Goal: Task Accomplishment & Management: Manage account settings

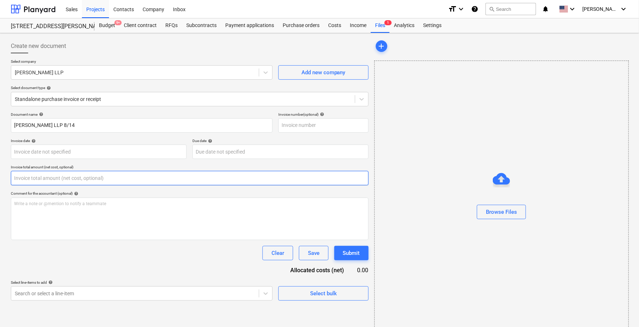
click at [171, 180] on input "text" at bounding box center [190, 178] width 358 height 14
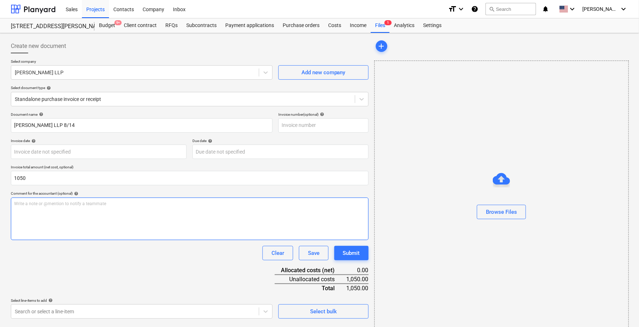
type input "1,050.00"
click at [157, 215] on div "Write a note or @mention to notify a teammate [PERSON_NAME]" at bounding box center [190, 219] width 358 height 43
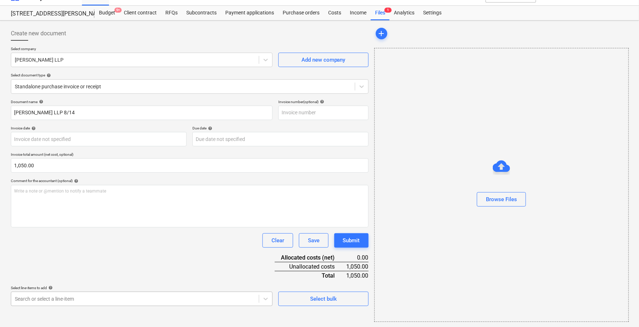
click at [130, 301] on body "Sales Projects Contacts Company Inbox format_size keyboard_arrow_down help sear…" at bounding box center [319, 150] width 639 height 327
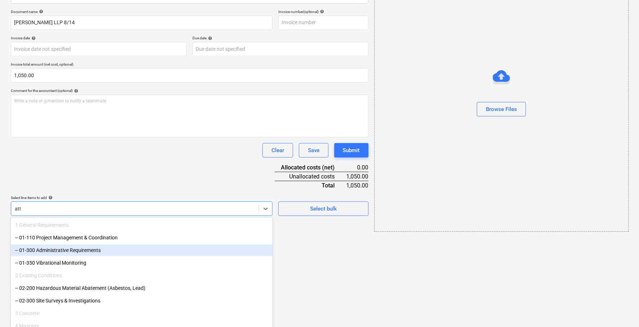
scroll to position [13, 0]
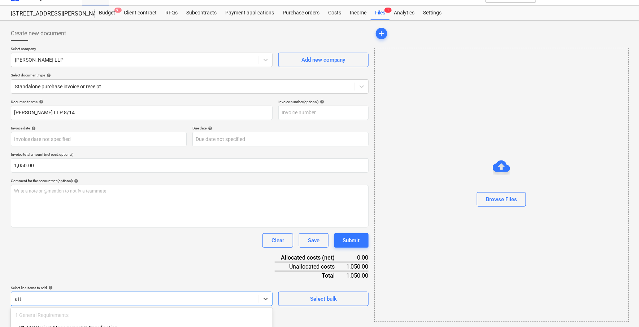
type input "atto"
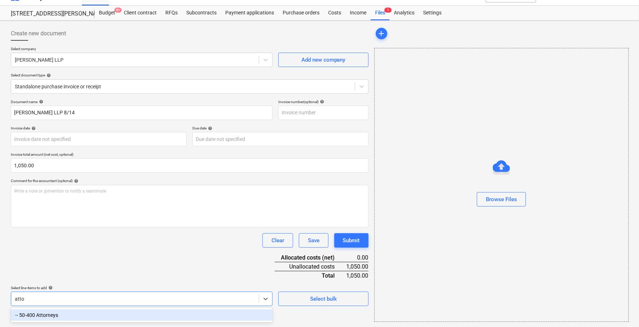
click at [107, 312] on div "-- 50-400 Attorneys" at bounding box center [142, 316] width 262 height 12
click at [121, 253] on div "Document name help [PERSON_NAME] LLP 8/14 Invoice number (optional) help Invoic…" at bounding box center [190, 227] width 358 height 254
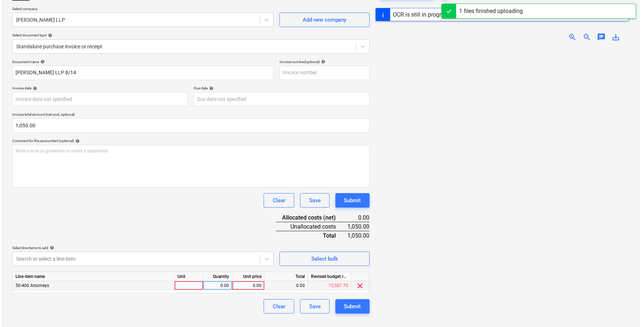
scroll to position [54, 0]
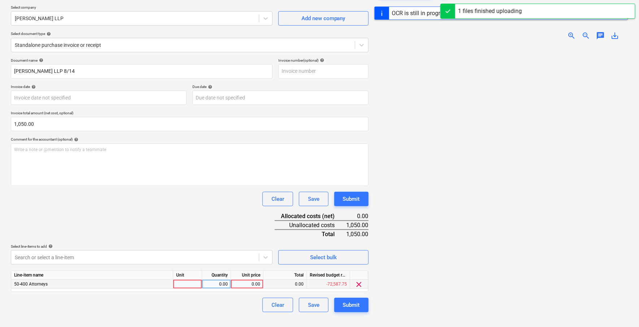
click at [245, 284] on div "0.00" at bounding box center [247, 284] width 26 height 9
type input "1050"
click at [223, 186] on div "Document name help [PERSON_NAME] LLP 8/14 Invoice number (optional) help Invoic…" at bounding box center [190, 185] width 358 height 254
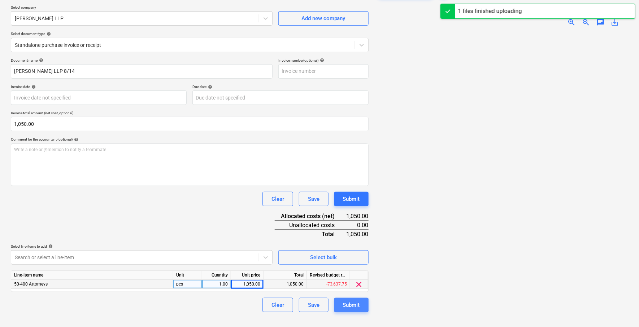
click at [349, 306] on div "Submit" at bounding box center [351, 305] width 17 height 9
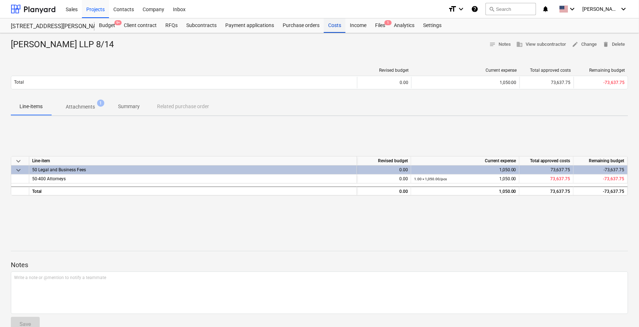
click at [336, 28] on div "Costs" at bounding box center [335, 25] width 22 height 14
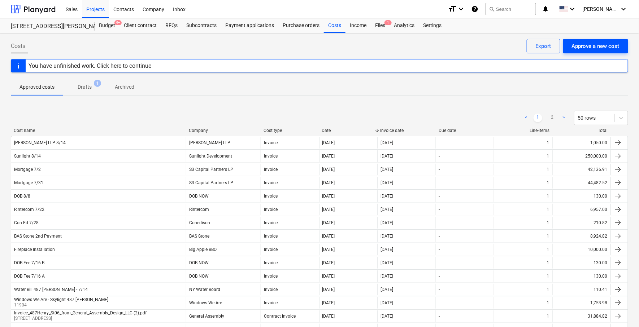
click at [602, 44] on div "Approve a new cost" at bounding box center [595, 45] width 48 height 9
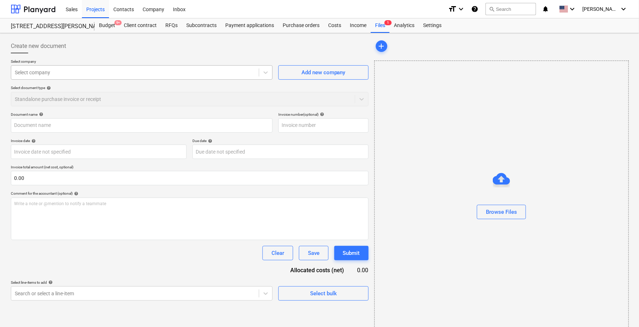
click at [130, 75] on div at bounding box center [135, 72] width 240 height 7
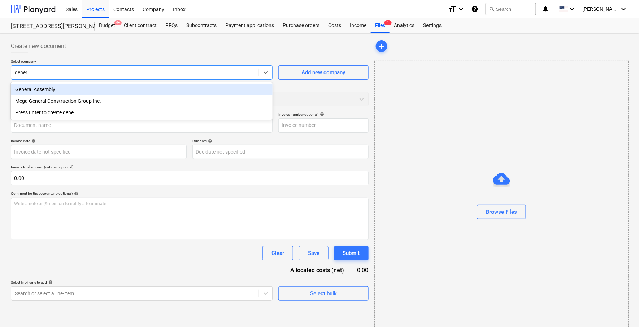
type input "general"
click at [111, 88] on div "General Assembly" at bounding box center [142, 90] width 262 height 12
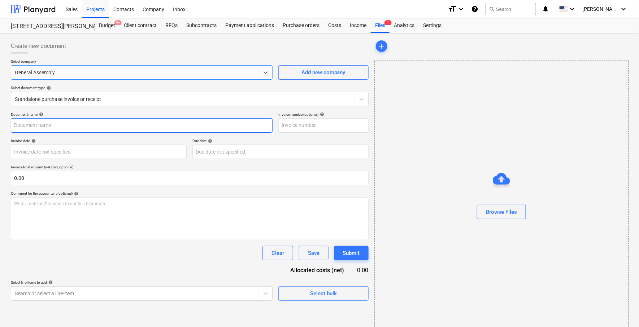
click at [102, 130] on input "text" at bounding box center [142, 125] width 262 height 14
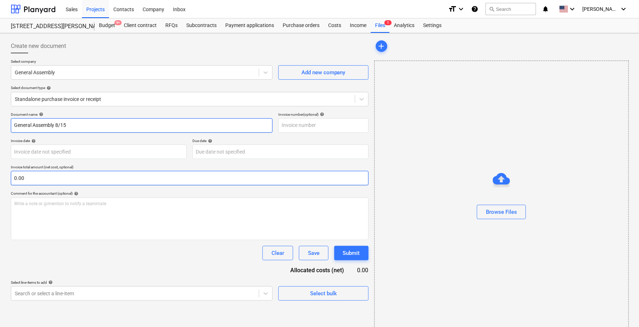
type input "General Assembly 8/15"
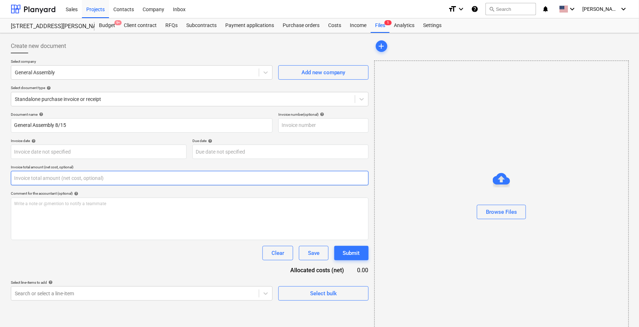
click at [127, 180] on input "text" at bounding box center [190, 178] width 358 height 14
paste input "27517.22"
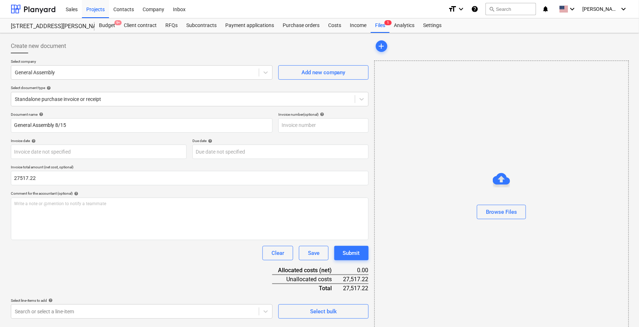
type input "27,517.22"
click at [143, 259] on div "Clear Save Submit" at bounding box center [190, 253] width 358 height 14
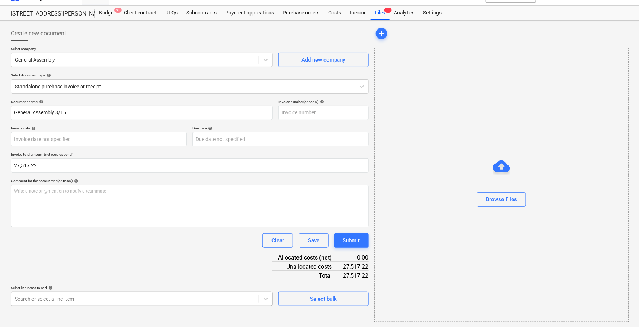
click at [131, 297] on body "Sales Projects Contacts Company Inbox format_size keyboard_arrow_down help sear…" at bounding box center [319, 150] width 639 height 327
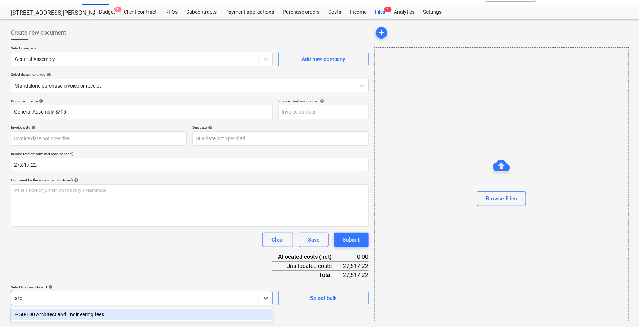
scroll to position [13, 0]
type input "arch"
click at [121, 314] on div "-- 50-100 Architect and Engineering fees" at bounding box center [142, 316] width 262 height 12
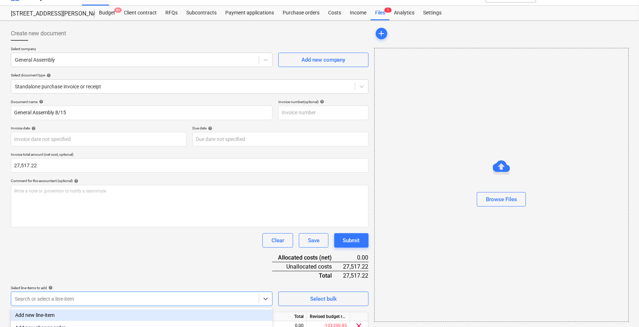
click at [124, 252] on div "Document name help General Assembly 8/15 Invoice number (optional) help Invoice…" at bounding box center [190, 227] width 358 height 254
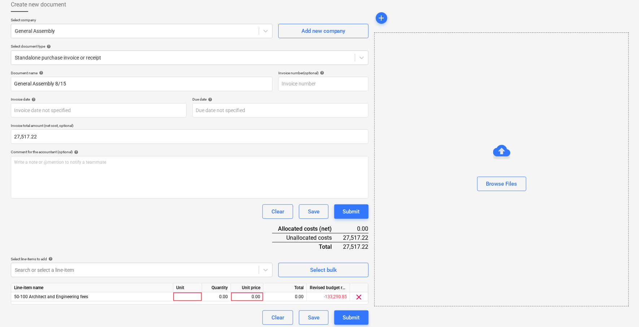
scroll to position [44, 0]
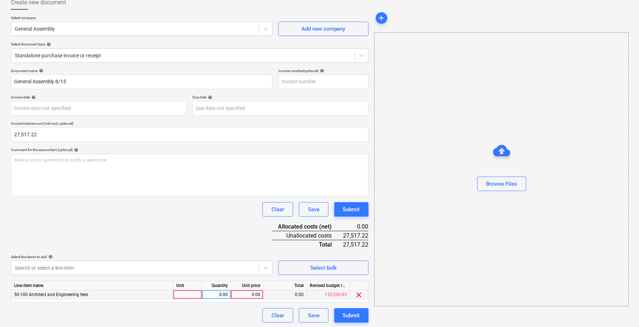
click at [252, 290] on div "0.00" at bounding box center [247, 294] width 26 height 9
type input "27517.22"
click at [242, 249] on div "Document name help General Assembly 8/15 Invoice number (optional) help Invoice…" at bounding box center [190, 196] width 358 height 254
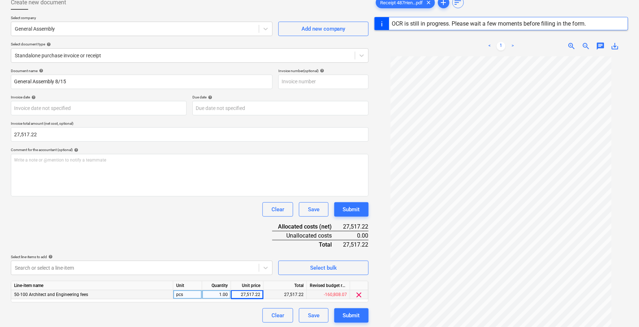
click at [425, 41] on div "< 1 > zoom_in zoom_out chat 0 save_alt" at bounding box center [501, 46] width 254 height 20
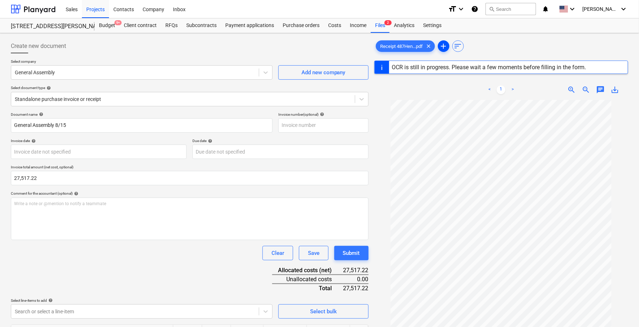
click at [445, 47] on span "add" at bounding box center [443, 46] width 9 height 9
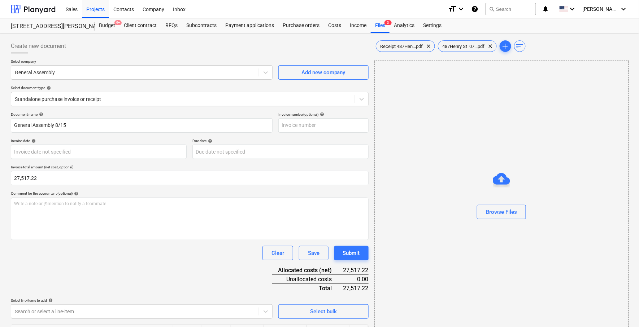
type input "[DATE]"
click at [468, 44] on span "487Henry St_07...pdf" at bounding box center [463, 46] width 51 height 5
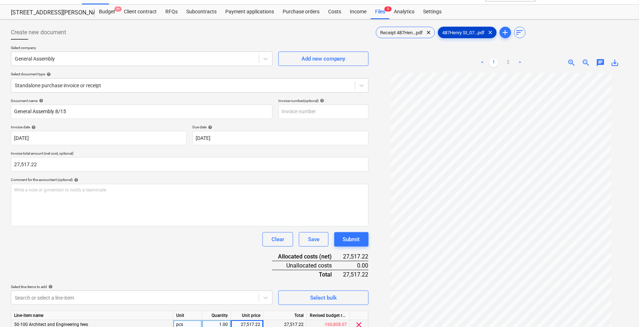
scroll to position [13, 0]
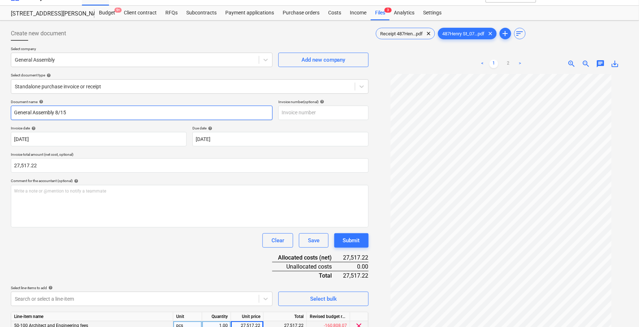
click at [74, 114] on input "General Assembly 8/15" at bounding box center [142, 113] width 262 height 14
click at [85, 89] on div "Standalone purchase invoice or receipt" at bounding box center [182, 87] width 343 height 10
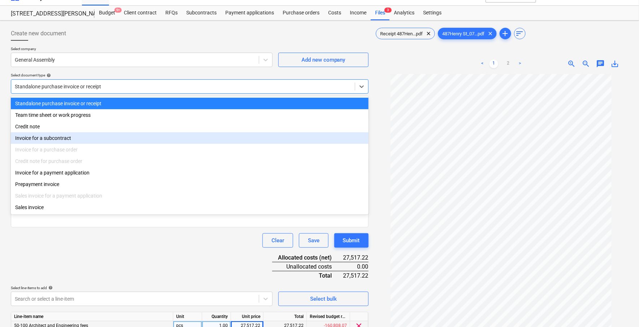
click at [62, 140] on div "Invoice for a subcontract" at bounding box center [190, 138] width 358 height 12
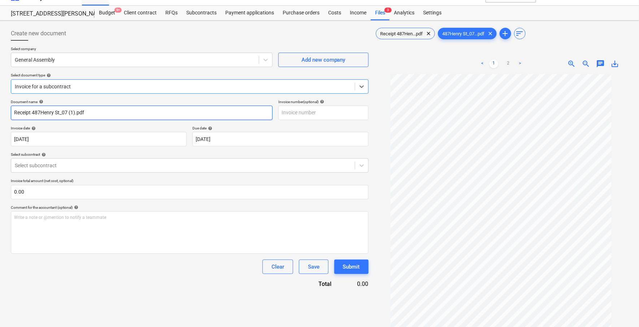
click at [77, 114] on input "Receipt 487Henry St_07 (1).pdf" at bounding box center [142, 113] width 262 height 14
paste input "General Assembly 8/15"
type input "General Assembly 8/15"
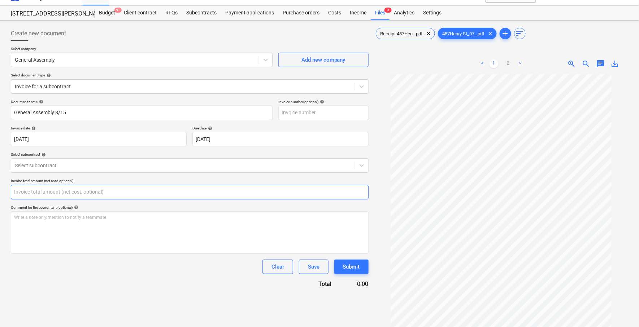
click at [45, 191] on input "text" at bounding box center [190, 192] width 358 height 14
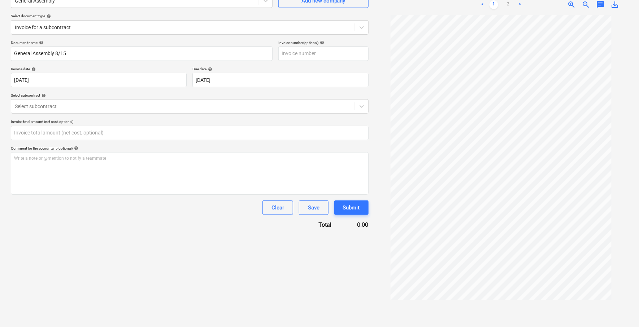
type input "0.00"
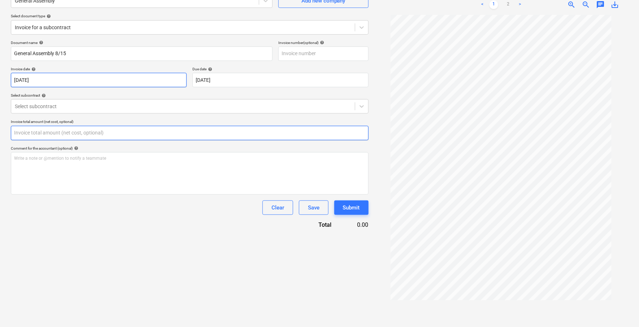
paste input "27517.22"
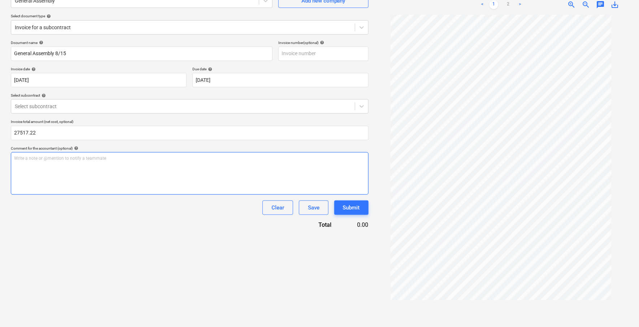
type input "27,517.22"
click at [67, 175] on div "Write a note or @mention to notify a teammate [PERSON_NAME]" at bounding box center [190, 173] width 358 height 43
click at [115, 102] on div "Select subcontract" at bounding box center [182, 106] width 343 height 10
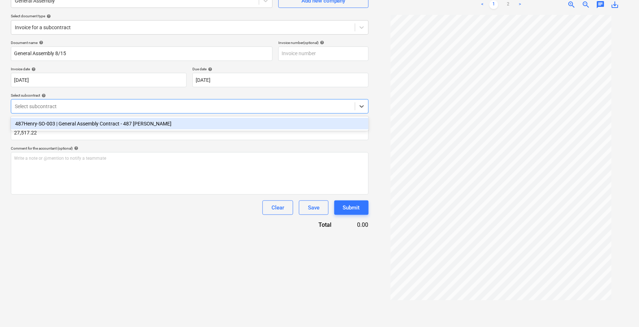
click at [104, 128] on div "487Henry-SO-003 | General Assembly Contract - 487 [PERSON_NAME]" at bounding box center [190, 124] width 358 height 12
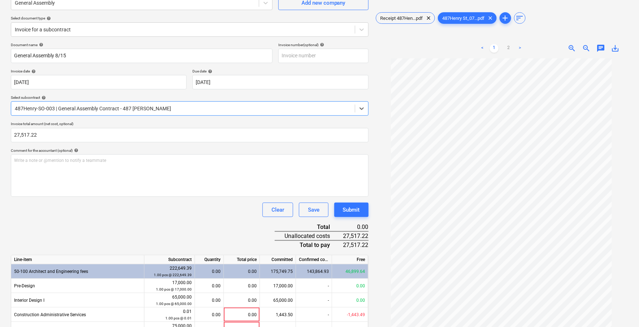
scroll to position [68, 0]
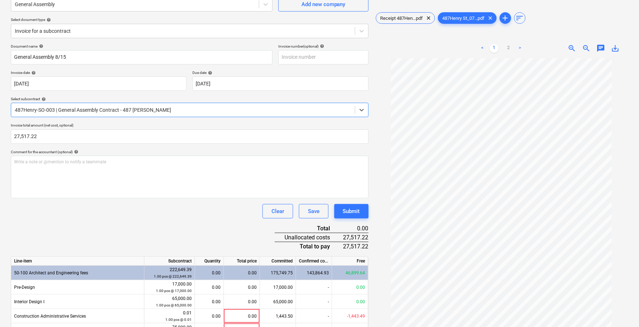
click at [520, 45] on link ">" at bounding box center [520, 48] width 9 height 9
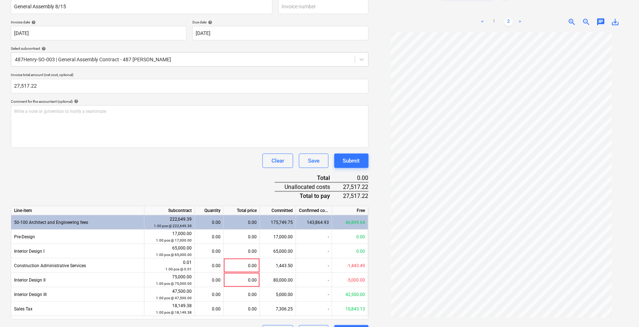
scroll to position [0, 0]
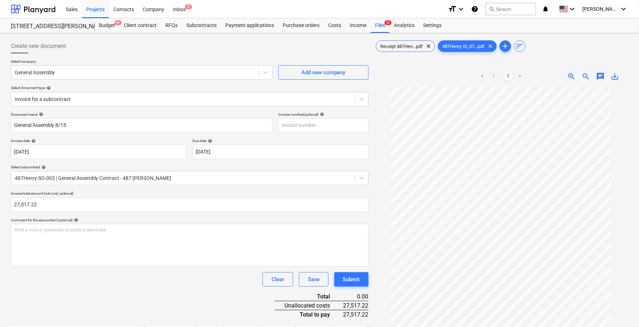
click at [492, 74] on link "1" at bounding box center [493, 76] width 9 height 9
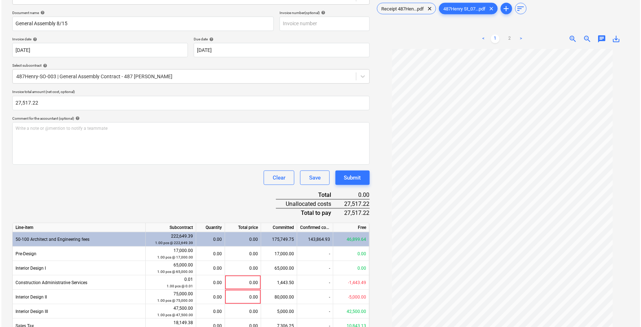
scroll to position [136, 0]
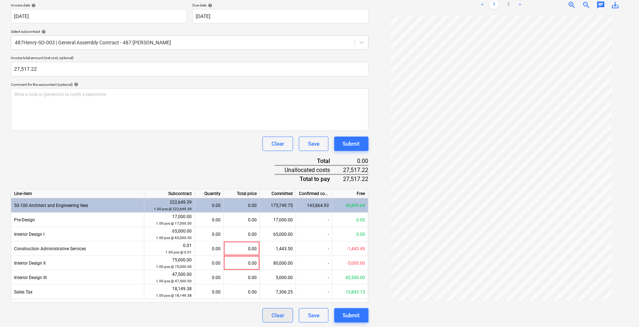
click at [275, 315] on div "Clear" at bounding box center [277, 315] width 13 height 9
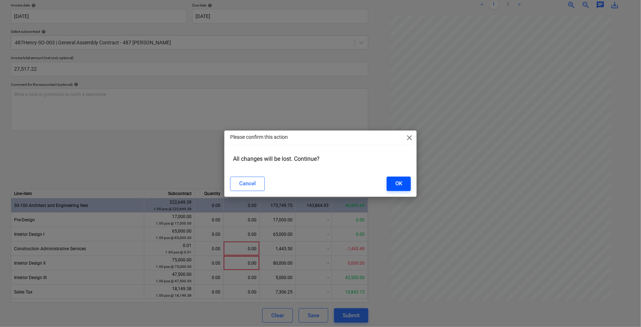
click at [408, 181] on button "OK" at bounding box center [399, 184] width 24 height 14
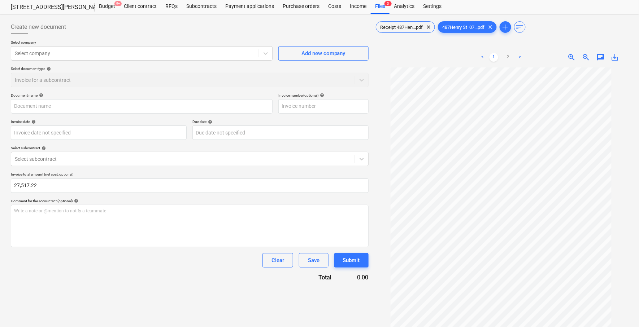
scroll to position [5, 0]
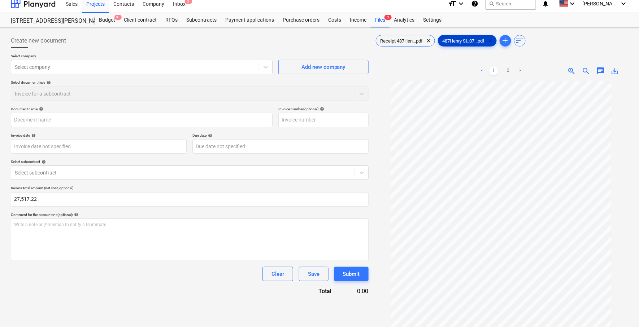
click at [490, 41] on span "clear" at bounding box center [490, 40] width 9 height 9
type input "Receipt 487Henry St_07 (1).pdf"
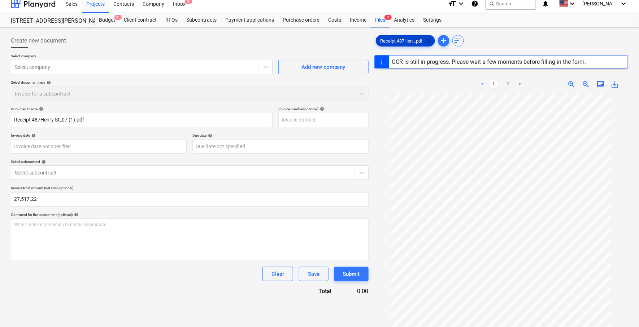
click at [429, 41] on span "clear" at bounding box center [428, 40] width 9 height 9
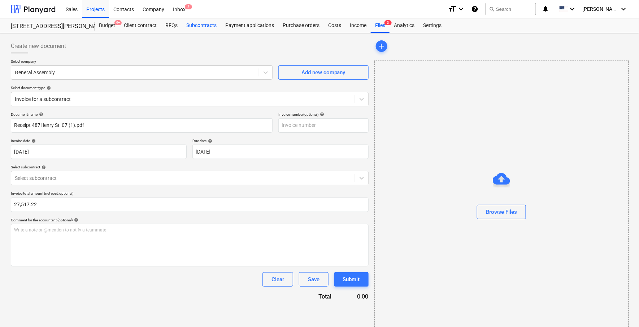
click at [203, 28] on div "Subcontracts" at bounding box center [201, 25] width 39 height 14
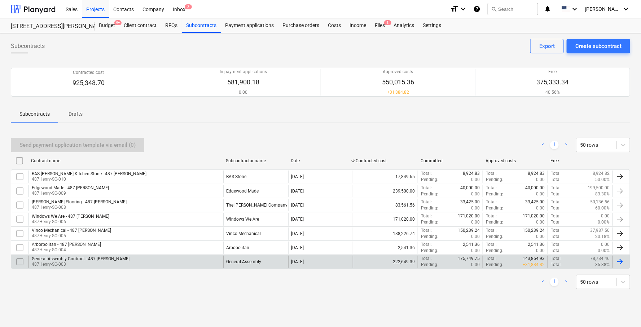
click at [70, 259] on div "General Assembly Contract - 487 [PERSON_NAME]" at bounding box center [81, 258] width 98 height 5
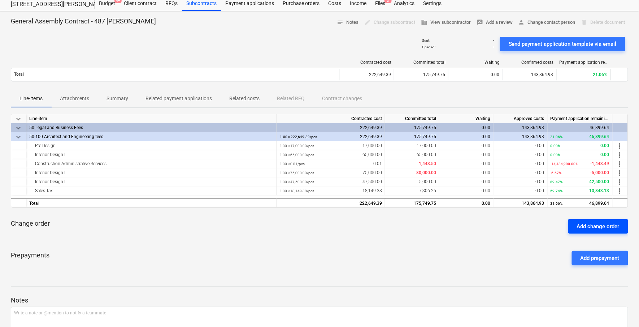
scroll to position [29, 0]
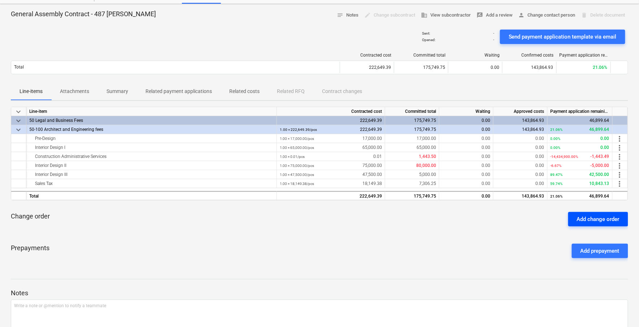
click at [607, 219] on div "Add change order" at bounding box center [597, 219] width 43 height 9
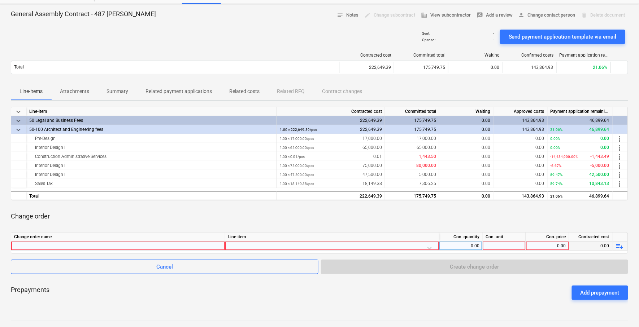
click at [142, 248] on div at bounding box center [118, 246] width 208 height 9
type input "Reimbursable Expenses"
type input "a"
type input "Reimbursable Expenses"
click at [336, 245] on div at bounding box center [332, 248] width 208 height 13
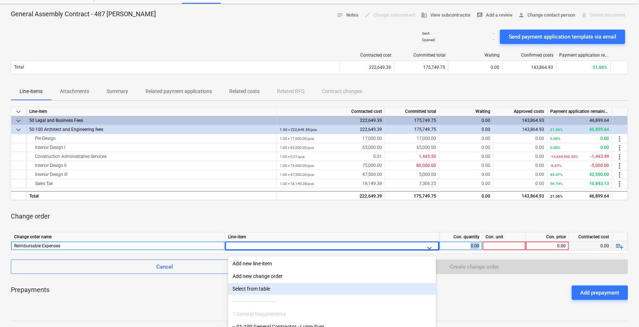
scroll to position [71, 0]
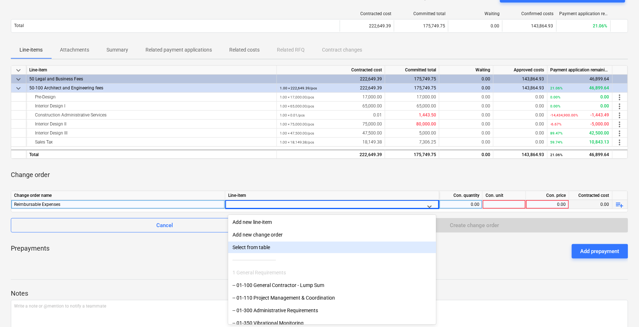
click at [336, 245] on div "Select from table" at bounding box center [332, 248] width 208 height 12
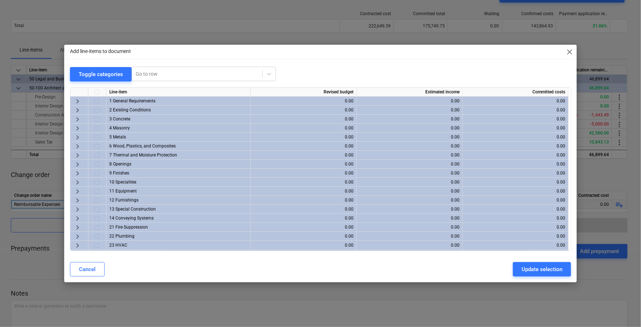
click at [565, 47] on div "Add line-items to document close" at bounding box center [320, 52] width 513 height 14
click at [571, 51] on span "close" at bounding box center [569, 52] width 9 height 9
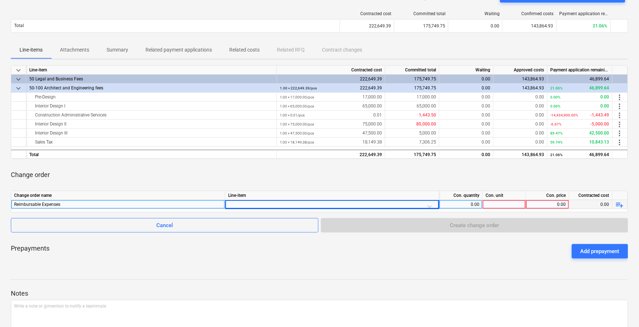
click at [496, 203] on div at bounding box center [503, 204] width 43 height 9
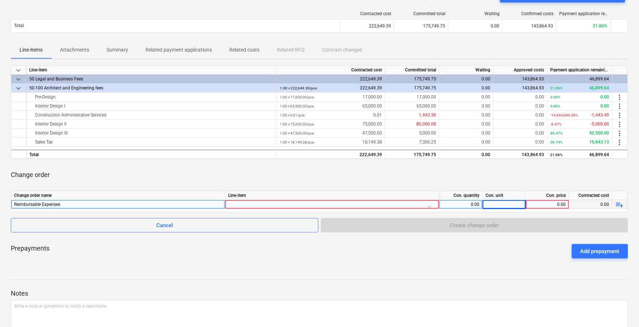
click at [430, 207] on div at bounding box center [332, 206] width 208 height 13
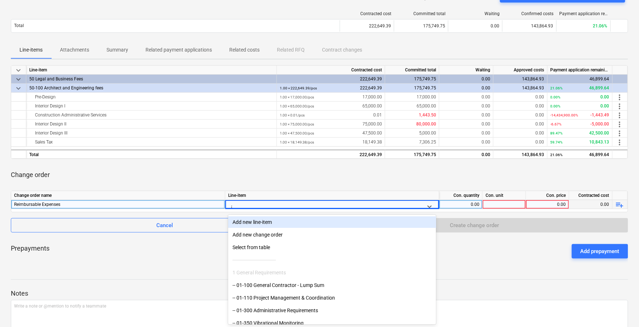
type input "ar"
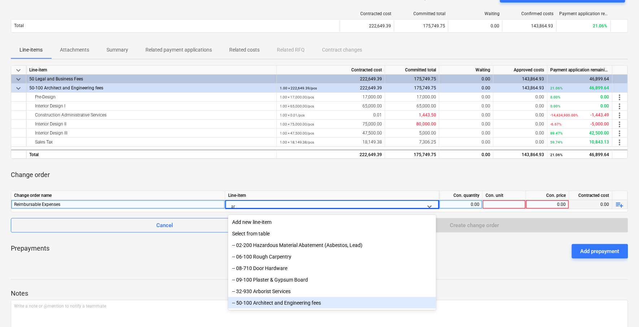
click at [338, 305] on div "-- 50-100 Architect and Engineering fees" at bounding box center [332, 303] width 208 height 12
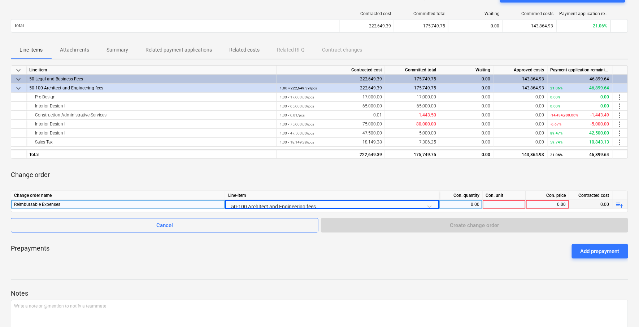
click at [505, 204] on div at bounding box center [503, 204] width 43 height 9
click at [556, 203] on div "0.00" at bounding box center [547, 204] width 37 height 9
click at [541, 204] on div "0.00" at bounding box center [547, 204] width 37 height 9
type input "233.07"
click at [534, 184] on div "keyboard_arrow_down Line-item Contracted cost Committed total Waiting Approved …" at bounding box center [319, 164] width 617 height 199
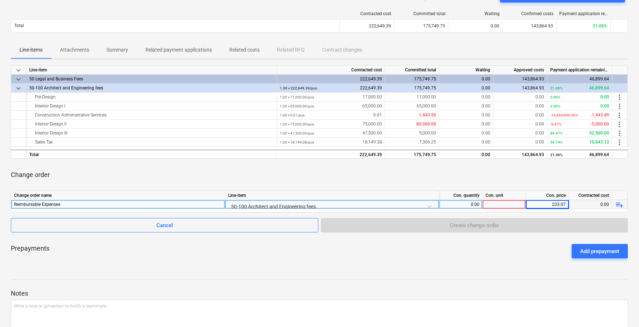
click at [518, 205] on div at bounding box center [503, 204] width 43 height 9
type input "1"
click at [516, 150] on div "143,864.93" at bounding box center [520, 154] width 54 height 9
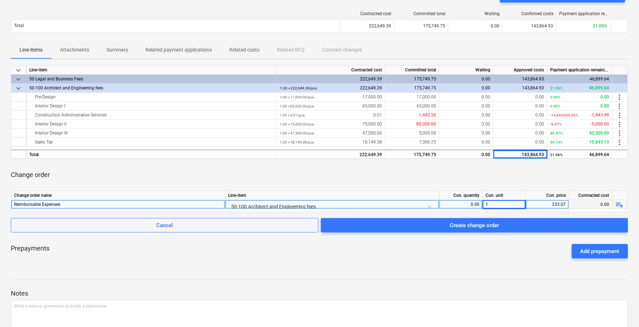
click at [511, 167] on div "Change order" at bounding box center [319, 175] width 617 height 20
click at [597, 201] on div "0.00" at bounding box center [590, 204] width 43 height 9
click at [604, 205] on div "0.00" at bounding box center [590, 204] width 43 height 9
click at [478, 202] on div "0.00" at bounding box center [460, 204] width 37 height 9
type input "1"
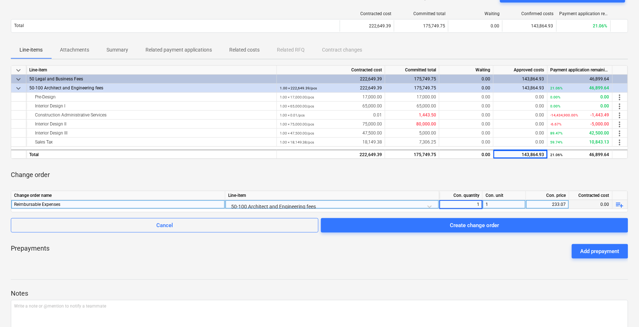
click at [481, 177] on div "Change order" at bounding box center [319, 175] width 617 height 20
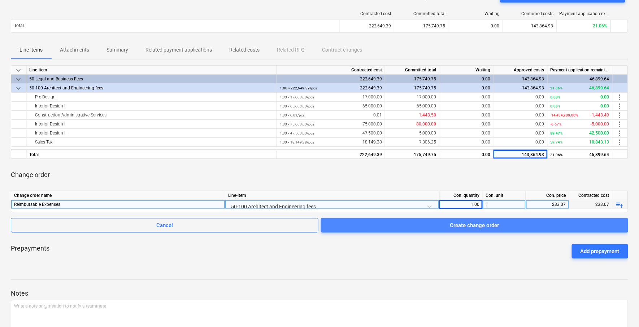
click at [494, 224] on div "Create change order" at bounding box center [474, 225] width 49 height 9
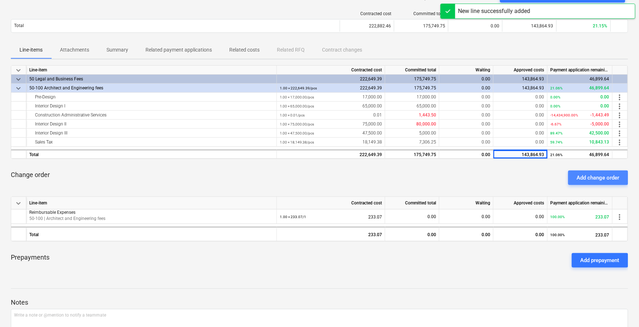
click at [606, 173] on div "Add change order" at bounding box center [597, 177] width 43 height 9
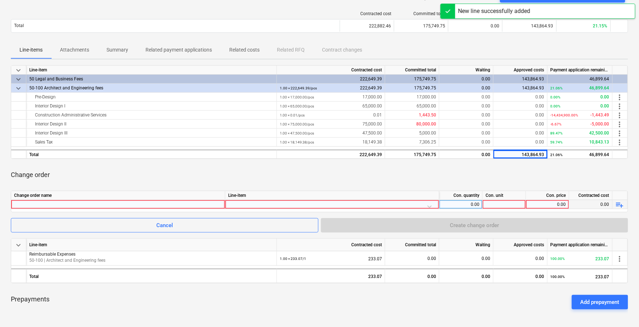
click at [153, 204] on div at bounding box center [118, 204] width 208 height 9
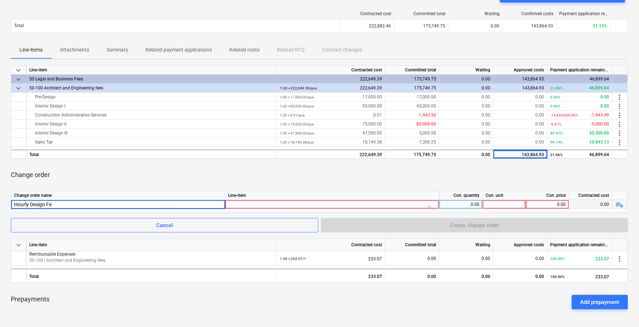
type input "Hourly Design Fee"
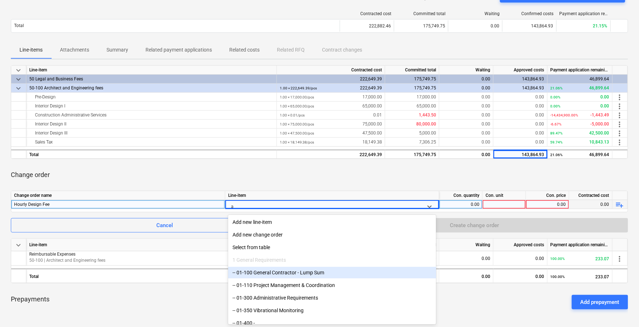
type input "ar"
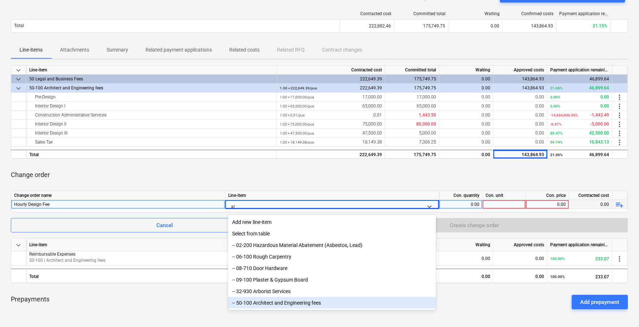
click at [307, 303] on div "-- 50-100 Architect and Engineering fees" at bounding box center [332, 303] width 208 height 12
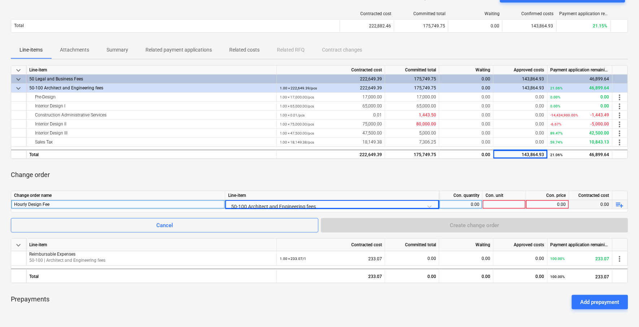
click at [473, 206] on div "0.00" at bounding box center [460, 204] width 37 height 9
type input "1"
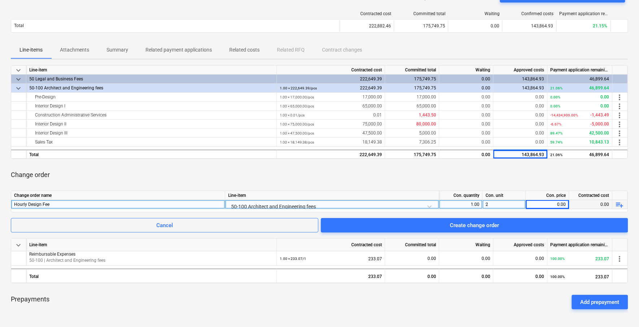
click at [518, 204] on div "2" at bounding box center [503, 204] width 43 height 9
type input "1"
click at [566, 202] on div "0.00" at bounding box center [547, 204] width 43 height 9
type input "16142.5"
click at [557, 181] on div "Change order" at bounding box center [319, 175] width 617 height 20
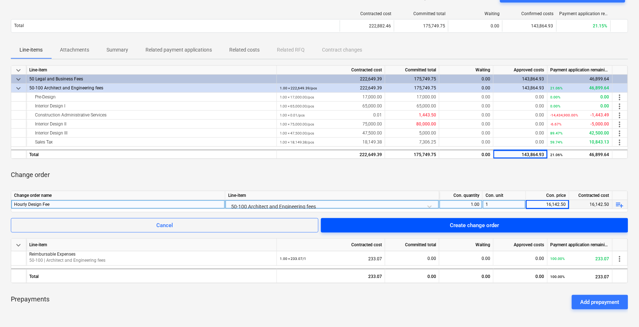
click at [551, 224] on span "Create change order" at bounding box center [474, 225] width 290 height 9
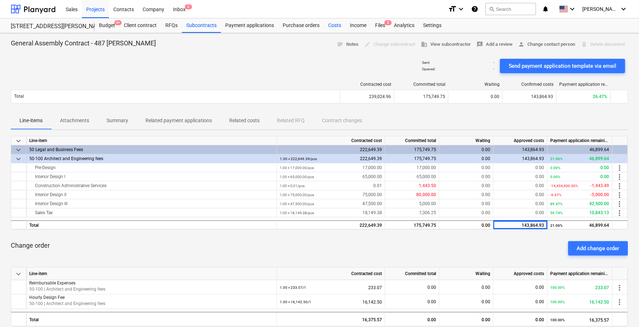
click at [335, 27] on div "Costs" at bounding box center [335, 25] width 22 height 14
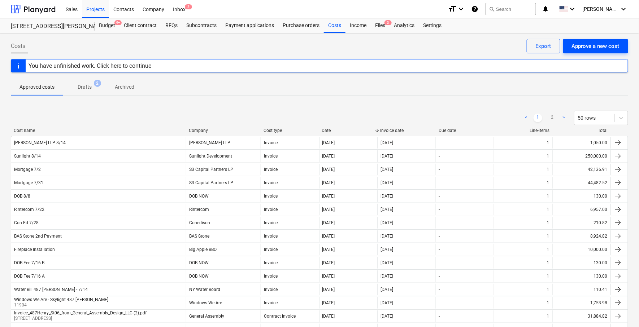
click at [602, 45] on div "Approve a new cost" at bounding box center [595, 45] width 48 height 9
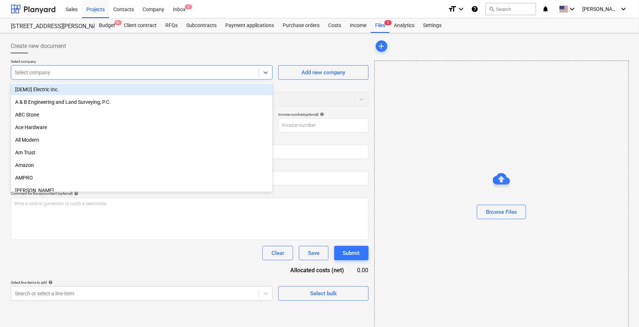
click at [213, 73] on div at bounding box center [135, 72] width 240 height 7
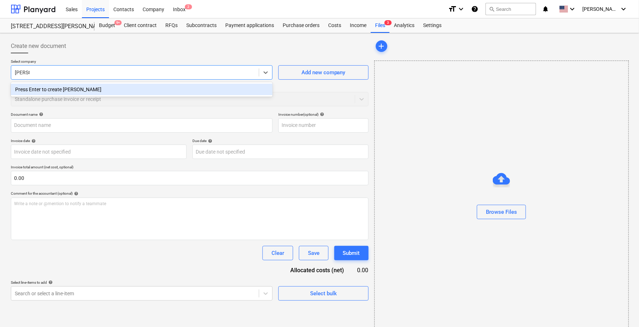
type input "gene"
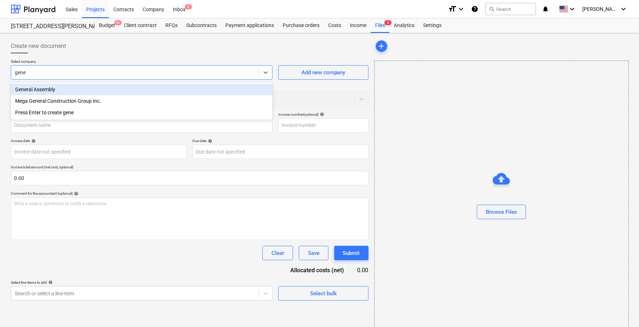
click at [192, 95] on div "General Assembly" at bounding box center [142, 90] width 262 height 12
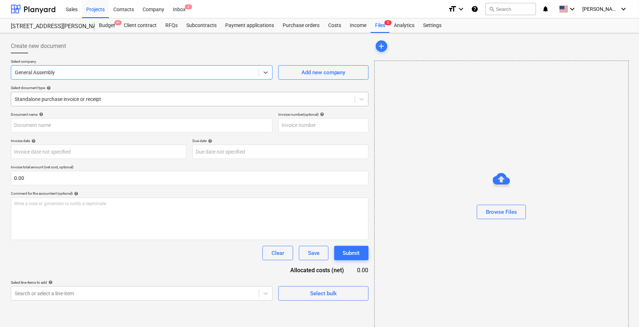
click at [188, 100] on div at bounding box center [183, 99] width 336 height 7
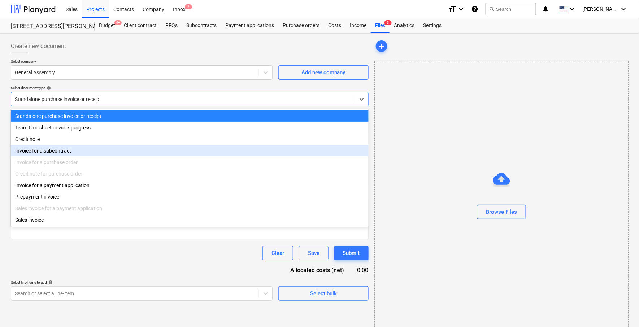
click at [154, 146] on div "Invoice for a subcontract" at bounding box center [190, 151] width 358 height 12
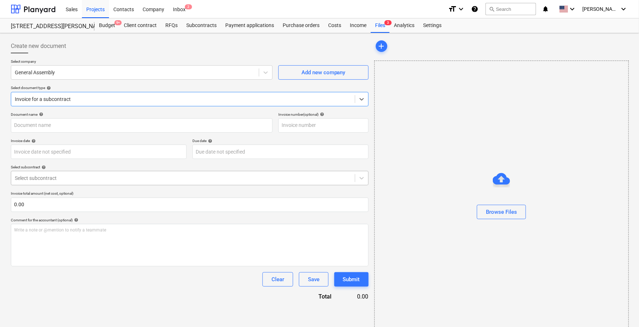
click at [148, 180] on div at bounding box center [183, 178] width 336 height 7
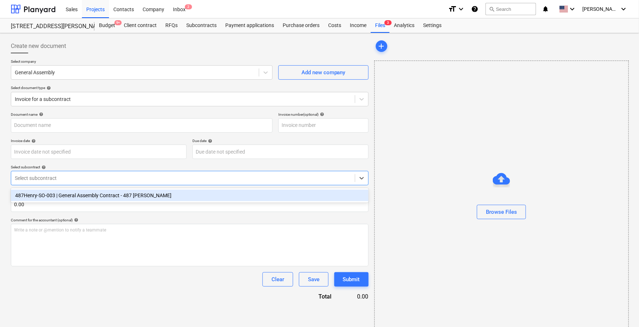
click at [143, 197] on div "487Henry-SO-003 | General Assembly Contract - 487 [PERSON_NAME]" at bounding box center [190, 196] width 358 height 12
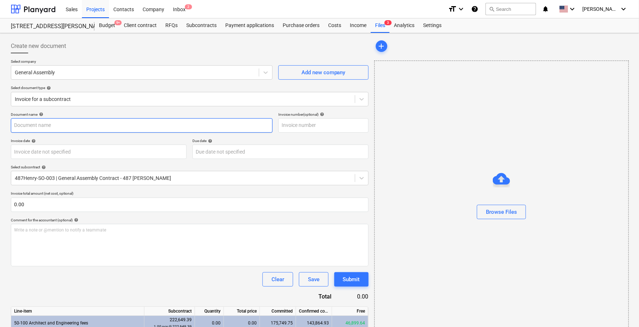
click at [149, 126] on input "text" at bounding box center [142, 125] width 262 height 14
type input "F"
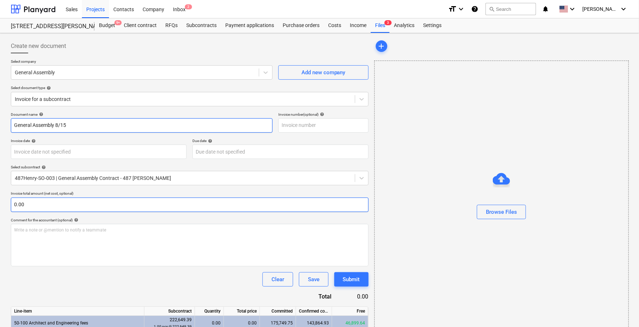
type input "General Assembly 8/15"
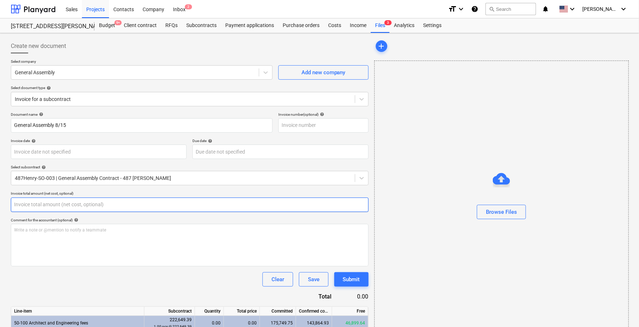
click at [89, 206] on input "text" at bounding box center [190, 205] width 358 height 14
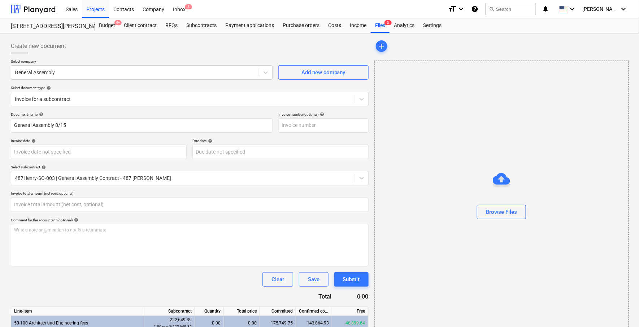
type input "0.00"
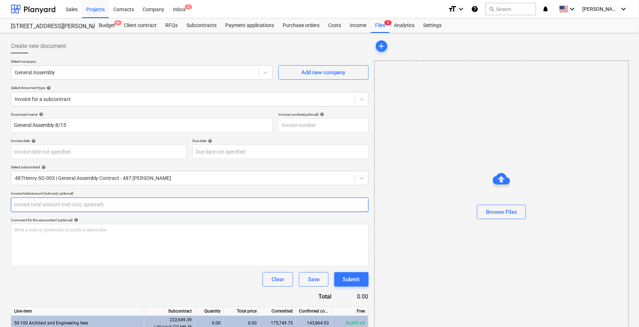
paste input "27517.22"
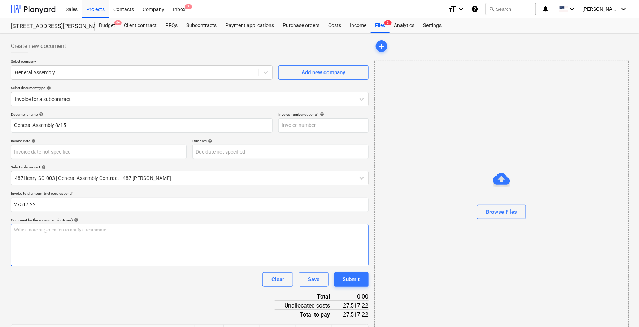
type input "27,517.22"
click at [295, 249] on div "Write a note or @mention to notify a teammate [PERSON_NAME]" at bounding box center [190, 245] width 358 height 43
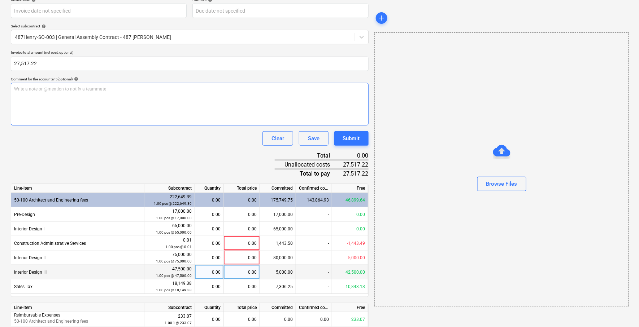
scroll to position [183, 0]
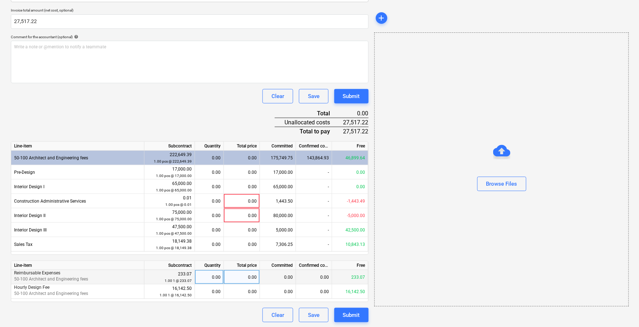
click at [250, 277] on div "0.00" at bounding box center [242, 277] width 36 height 14
type input "233.07"
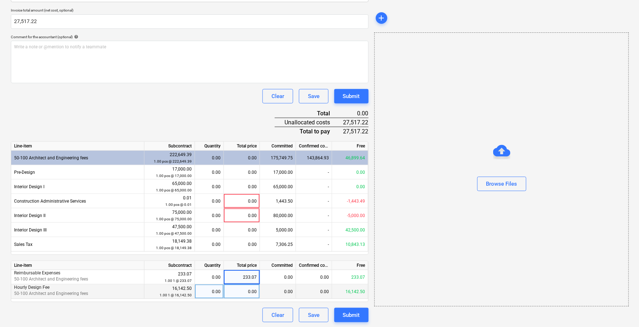
click at [250, 291] on div "0.00" at bounding box center [242, 292] width 36 height 14
type input "16142.5"
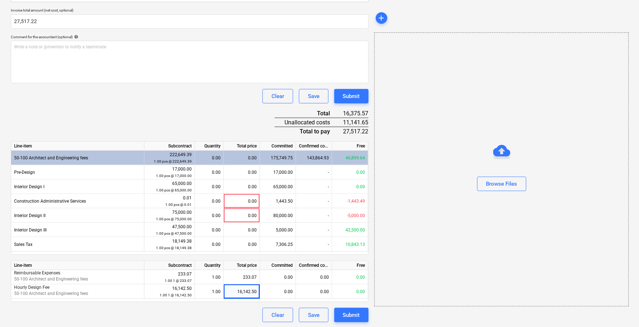
click at [214, 312] on div "Clear Save Submit" at bounding box center [190, 315] width 358 height 14
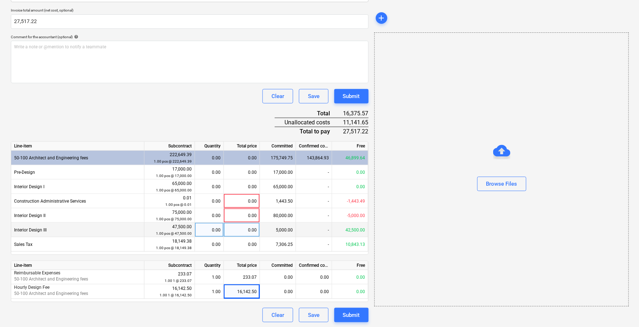
click at [241, 229] on div "0.00" at bounding box center [242, 230] width 36 height 14
type input "9998"
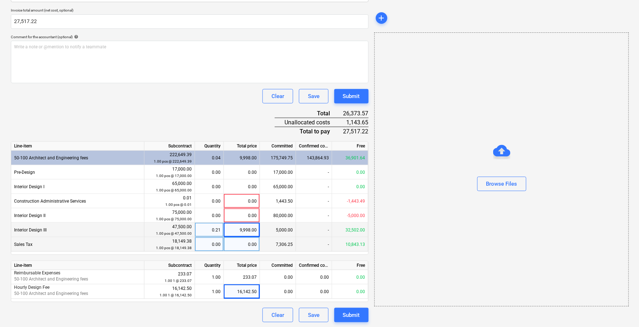
click at [242, 238] on div "0.00" at bounding box center [242, 244] width 36 height 14
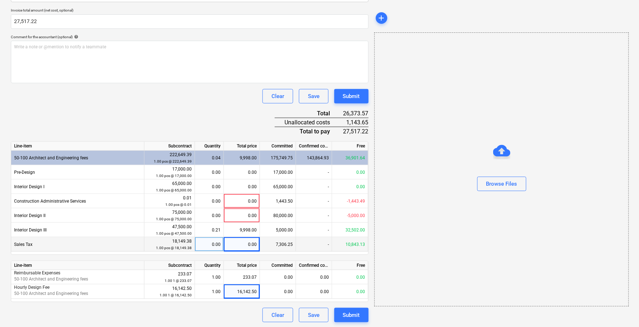
click at [237, 249] on div "0.00" at bounding box center [242, 244] width 36 height 14
type input "1143.65"
click at [371, 267] on div "Create new document Select company General Assembly Add new company Select docu…" at bounding box center [189, 89] width 363 height 473
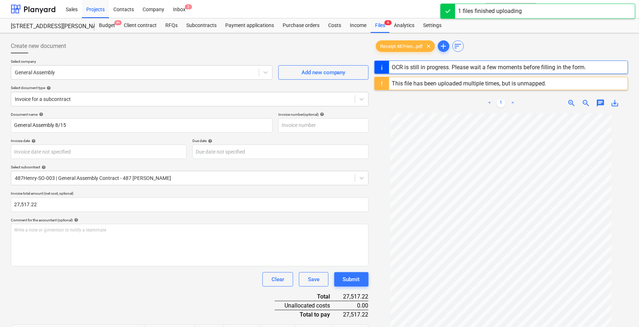
click at [446, 39] on div "Receipt 487Hen...pdf clear add sort" at bounding box center [501, 46] width 254 height 14
click at [446, 44] on span "add" at bounding box center [443, 46] width 9 height 9
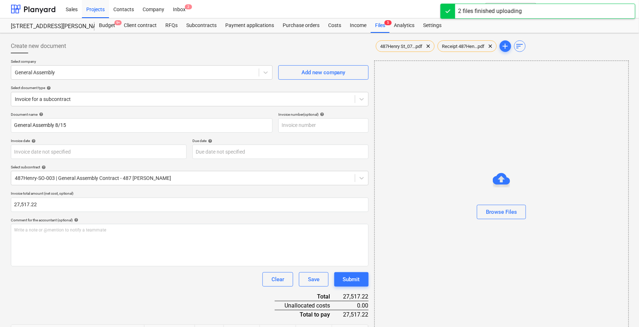
type input "[DATE]"
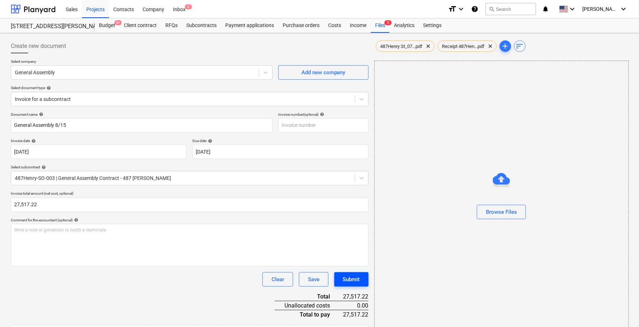
click at [363, 276] on button "Submit" at bounding box center [351, 279] width 34 height 14
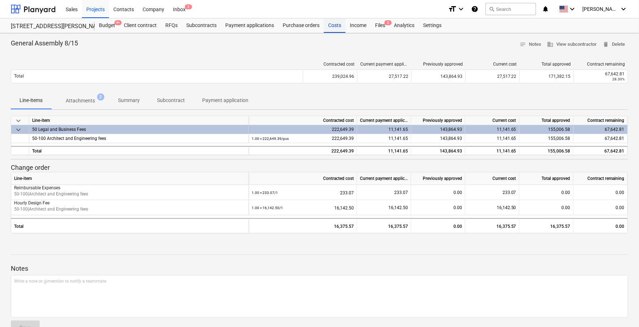
click at [332, 25] on div "Costs" at bounding box center [335, 25] width 22 height 14
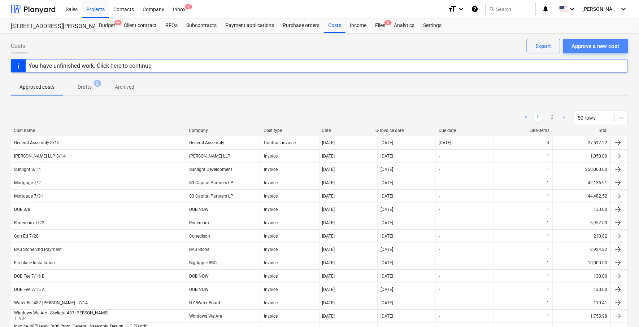
click at [578, 45] on div "Approve a new cost" at bounding box center [595, 45] width 48 height 9
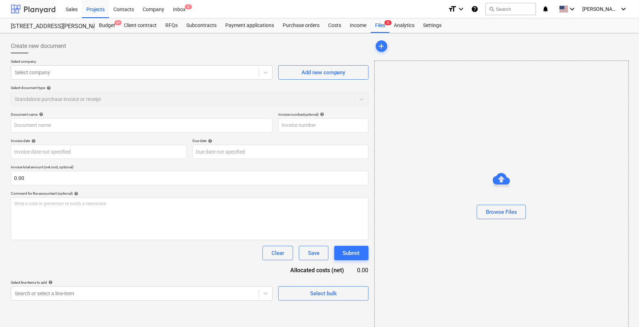
click at [40, 13] on div at bounding box center [33, 9] width 45 height 18
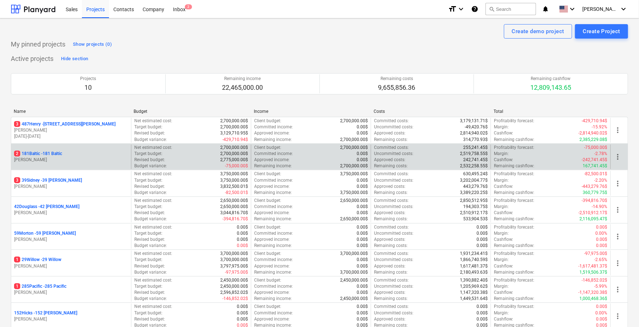
click at [45, 155] on p "2 181Baltic - 181 Baltic" at bounding box center [38, 154] width 48 height 6
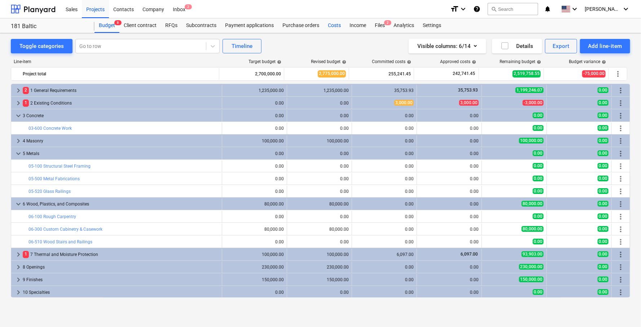
click at [333, 26] on div "Costs" at bounding box center [335, 25] width 22 height 14
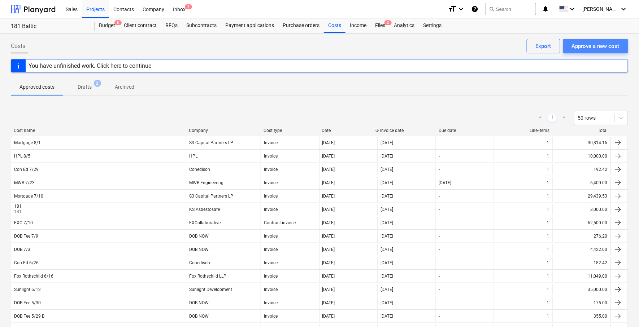
click at [613, 44] on div "Approve a new cost" at bounding box center [595, 45] width 48 height 9
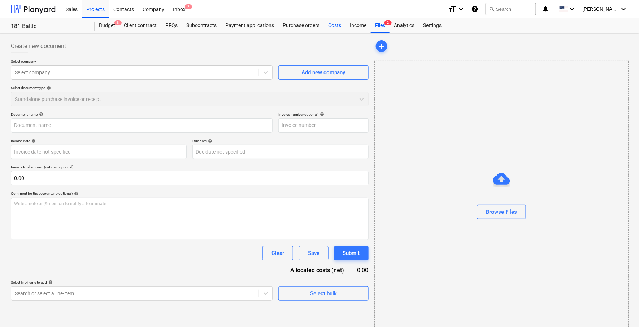
click at [325, 28] on div "Costs" at bounding box center [335, 25] width 22 height 14
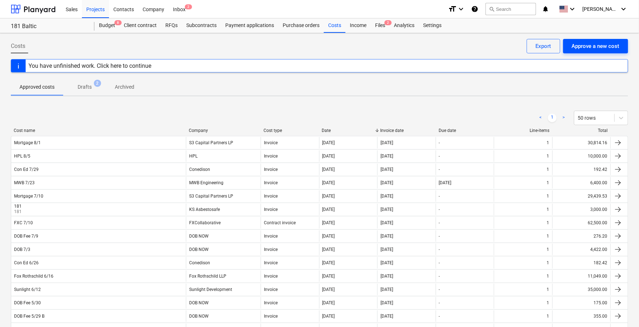
click at [592, 49] on div "Approve a new cost" at bounding box center [595, 45] width 48 height 9
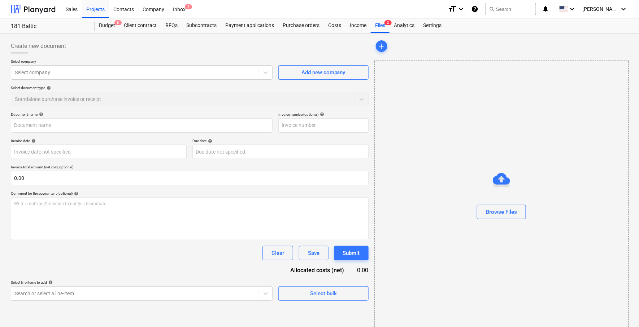
click at [219, 81] on div "Select company Select company Add new company Select document type help Standal…" at bounding box center [190, 85] width 358 height 53
click at [220, 71] on div at bounding box center [135, 72] width 240 height 7
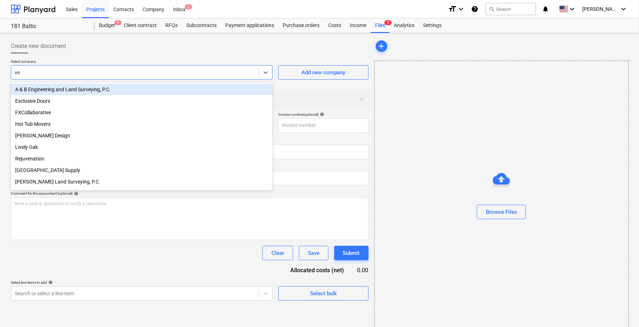
type input "ven"
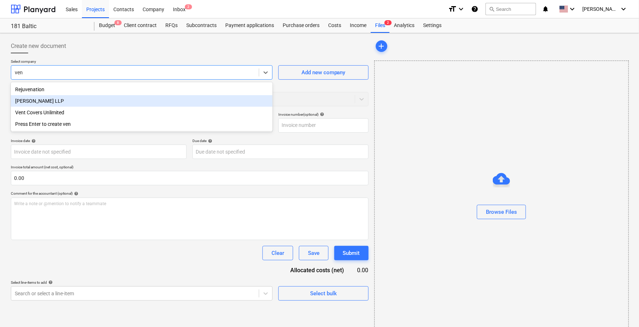
click at [201, 101] on div "[PERSON_NAME] LLP" at bounding box center [142, 101] width 262 height 12
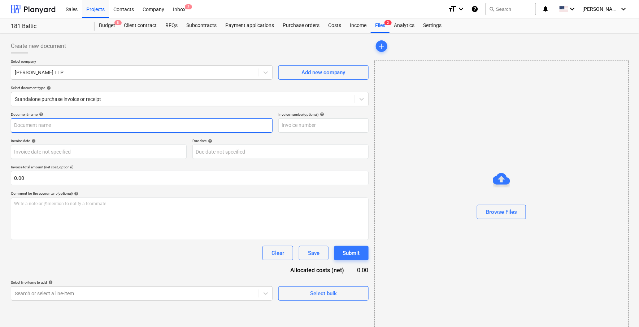
click at [149, 125] on input "text" at bounding box center [142, 125] width 262 height 14
type input "[PERSON_NAME] 8/14"
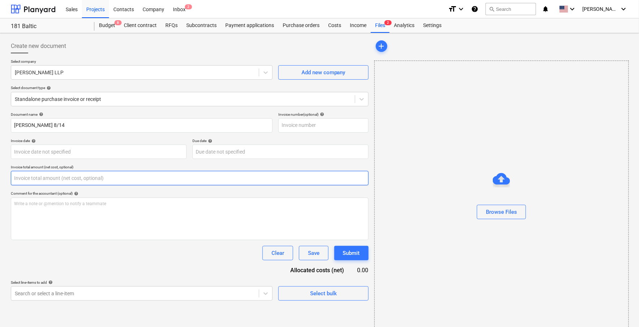
click at [123, 176] on input "text" at bounding box center [190, 178] width 358 height 14
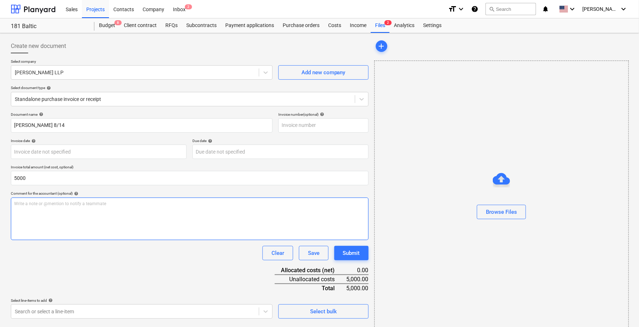
type input "5,000.00"
click at [151, 223] on div "Write a note or @mention to notify a teammate [PERSON_NAME]" at bounding box center [190, 219] width 358 height 43
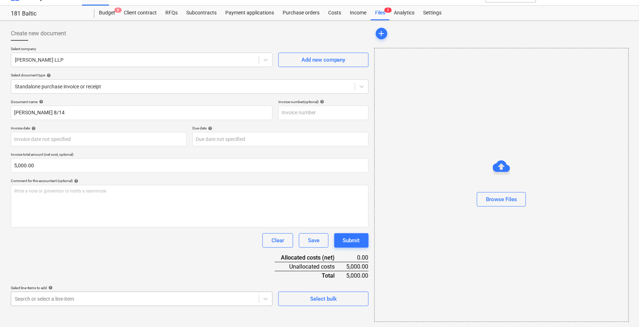
click at [160, 296] on body "Sales Projects Contacts Company Inbox 2 format_size keyboard_arrow_down help se…" at bounding box center [319, 150] width 639 height 327
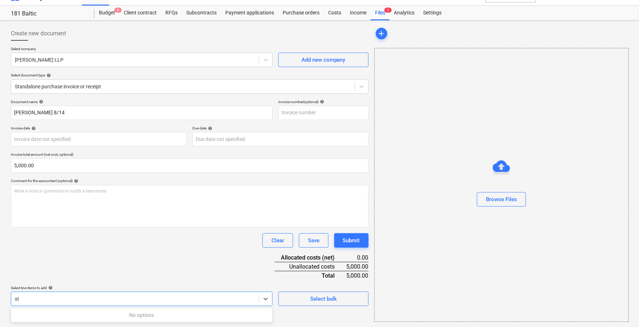
scroll to position [103, 0]
type input "s"
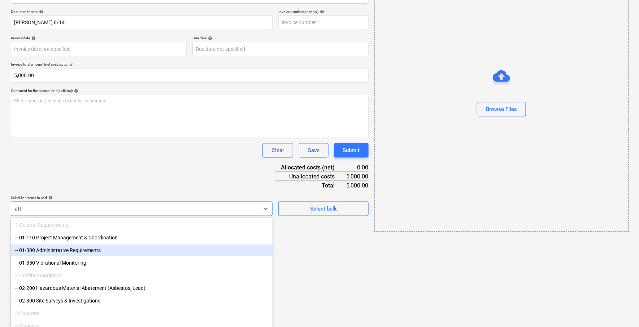
scroll to position [13, 0]
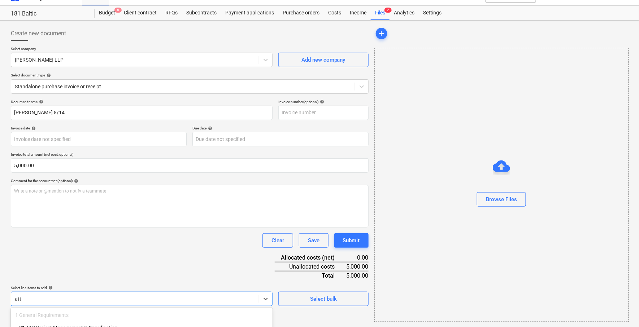
type input "atto"
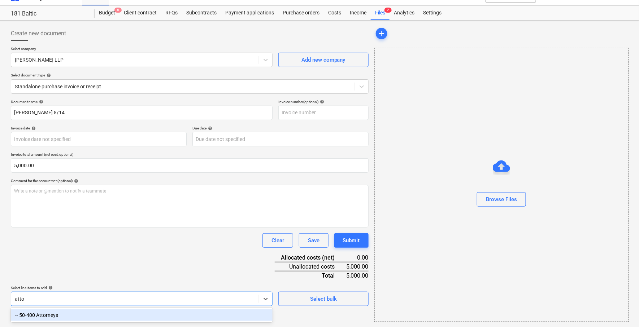
click at [134, 320] on div "-- 50-400 Attorneys" at bounding box center [142, 316] width 262 height 12
click at [146, 282] on div "Document name help [PERSON_NAME] 8/14 Invoice number (optional) help Invoice da…" at bounding box center [190, 227] width 358 height 254
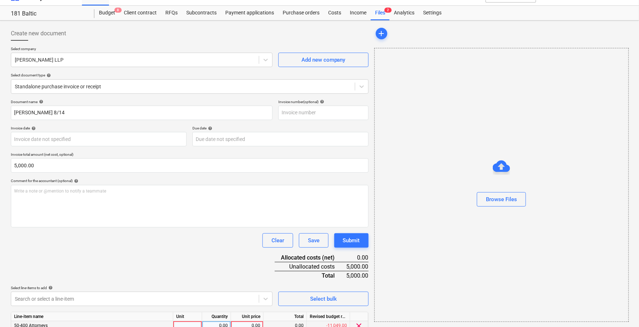
click at [254, 324] on div "0.00" at bounding box center [247, 325] width 26 height 9
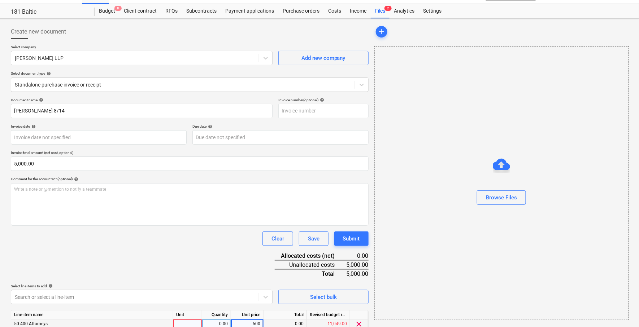
type input "5000"
click at [209, 278] on div "Document name help [PERSON_NAME] 8/14 Invoice number (optional) help Invoice da…" at bounding box center [190, 225] width 358 height 254
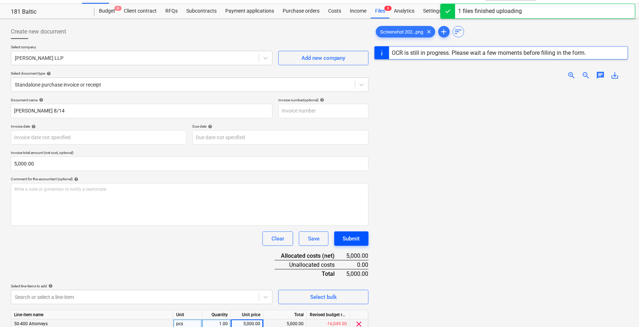
click at [368, 234] on div "Create new document Select company [PERSON_NAME] LLP Add new company Select doc…" at bounding box center [189, 209] width 363 height 374
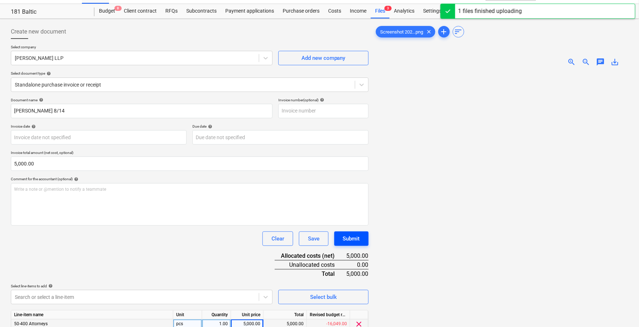
click at [365, 237] on button "Submit" at bounding box center [351, 239] width 34 height 14
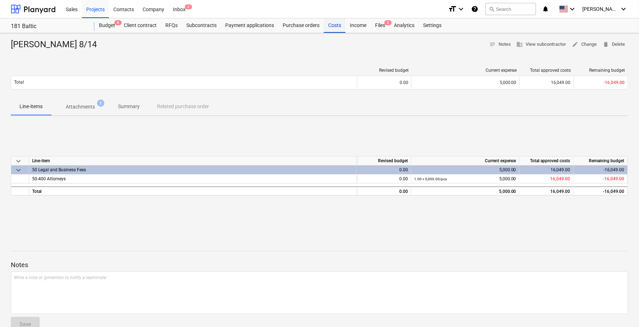
click at [334, 26] on div "Costs" at bounding box center [335, 25] width 22 height 14
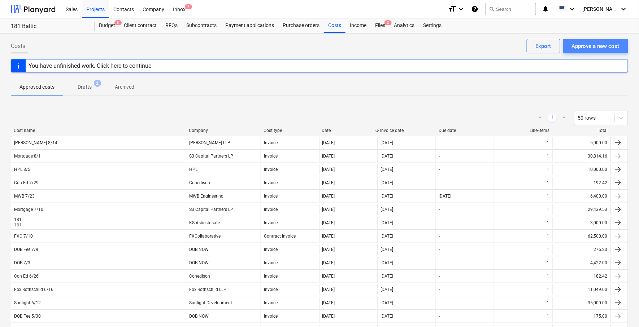
click at [598, 46] on div "Approve a new cost" at bounding box center [595, 45] width 48 height 9
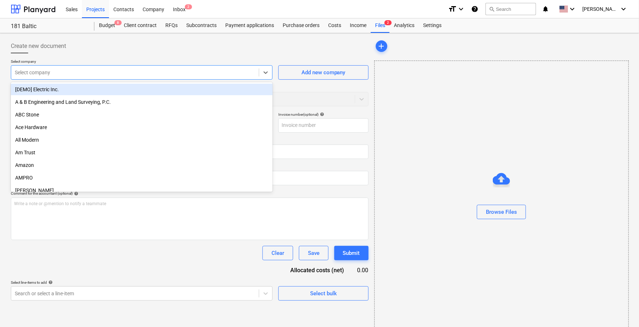
click at [211, 78] on div "Select company" at bounding box center [142, 72] width 262 height 14
type input "dob"
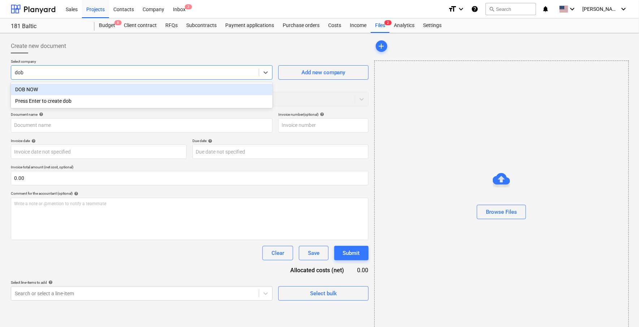
click at [187, 89] on div "DOB NOW" at bounding box center [142, 90] width 262 height 12
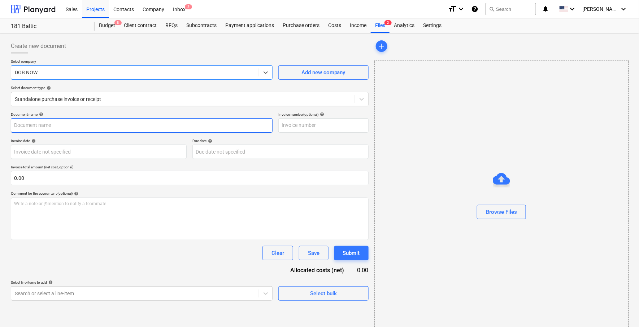
click at [170, 123] on input "text" at bounding box center [142, 125] width 262 height 14
type input "DOB 8/15"
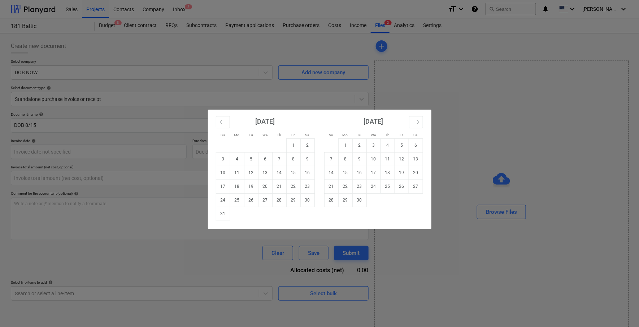
type input "0.00"
click at [33, 168] on div "Su Mo Tu We Th Fr Sa Su Mo Tu We Th Fr Sa [DATE] 1 2 3 4 5 6 7 8 9 10 11 12 13 …" at bounding box center [319, 163] width 639 height 327
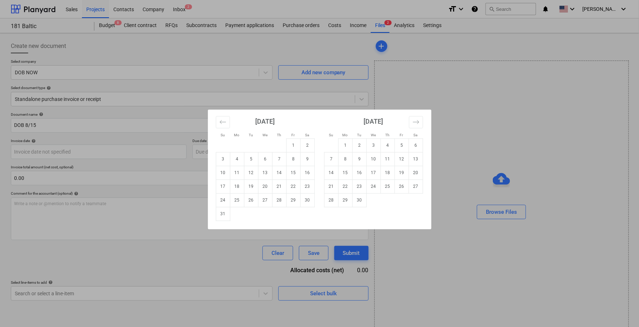
click at [32, 180] on div "Su Mo Tu We Th Fr Sa Su Mo Tu We Th Fr Sa [DATE] 1 2 3 4 5 6 7 8 9 10 11 12 13 …" at bounding box center [319, 163] width 639 height 327
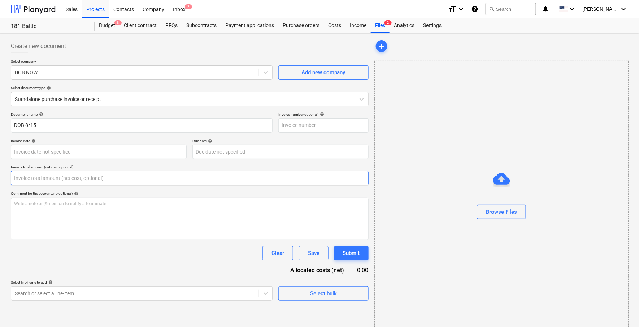
click at [34, 180] on input "text" at bounding box center [190, 178] width 358 height 14
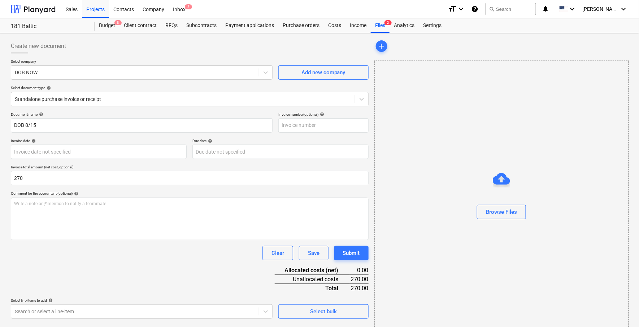
type input "270.00"
click at [12, 257] on div "Clear Save Submit" at bounding box center [190, 253] width 358 height 14
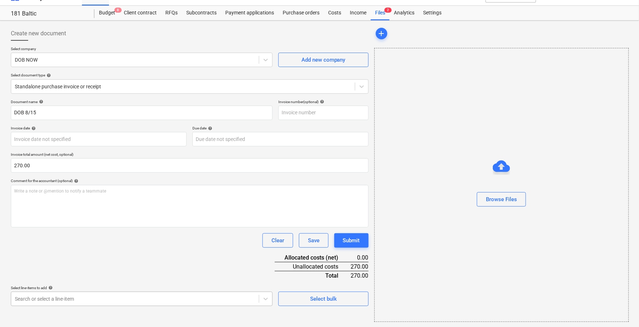
scroll to position [103, 0]
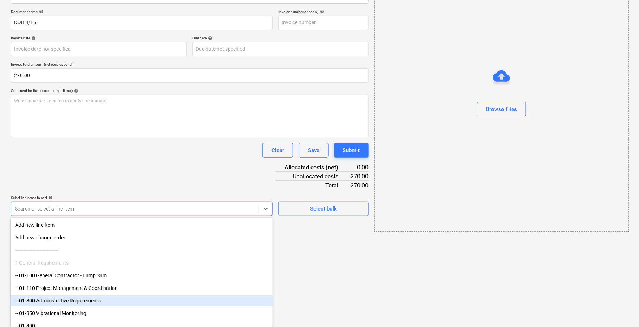
click at [45, 224] on body "Sales Projects Contacts Company Inbox 2 format_size keyboard_arrow_down help se…" at bounding box center [319, 60] width 639 height 327
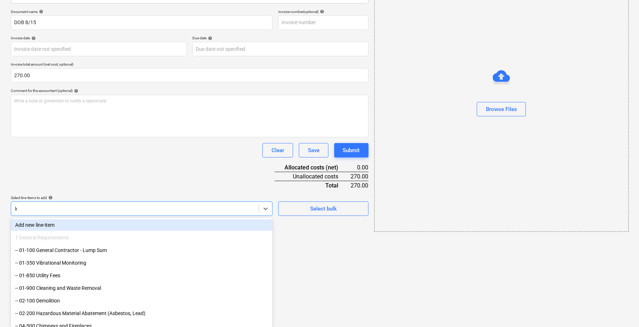
type input "leg"
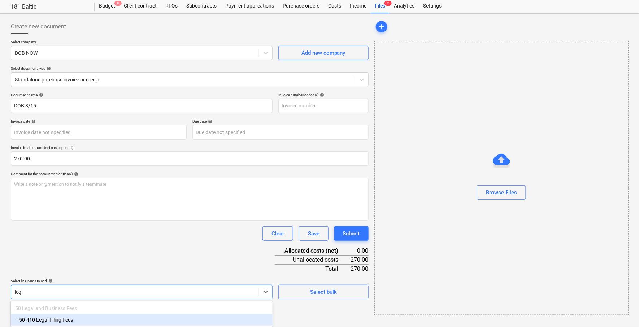
click at [30, 321] on div "-- 50-410 Legal Filing Fees" at bounding box center [142, 320] width 262 height 12
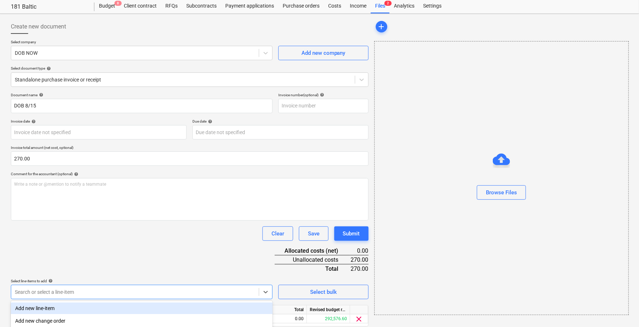
click at [105, 253] on div "Document name help DOB 8/15 Invoice number (optional) help Invoice date help Pr…" at bounding box center [190, 220] width 358 height 254
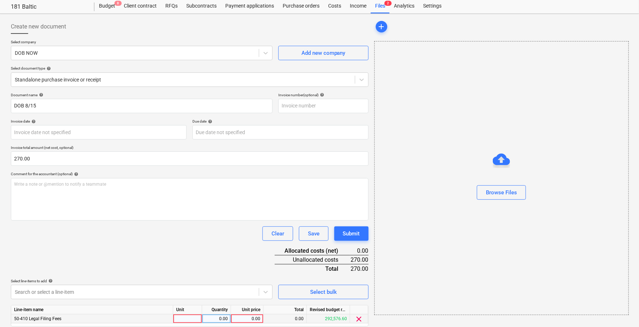
click at [259, 317] on div "0.00" at bounding box center [247, 319] width 26 height 9
type input "270"
click at [230, 233] on div "Clear Save Submit" at bounding box center [190, 234] width 358 height 14
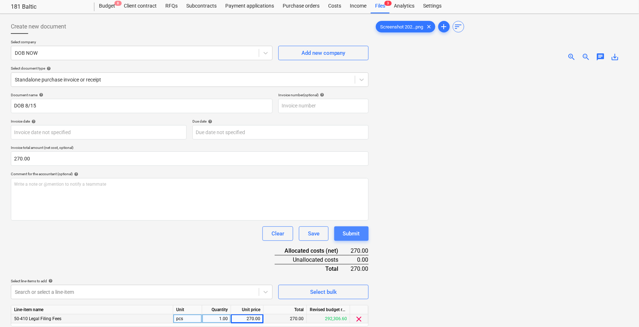
click at [361, 229] on button "Submit" at bounding box center [351, 234] width 34 height 14
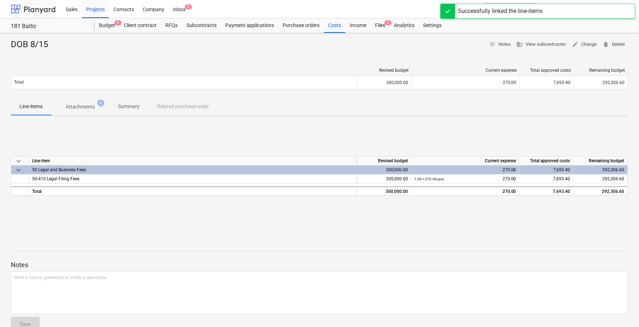
click at [44, 10] on div at bounding box center [33, 9] width 45 height 18
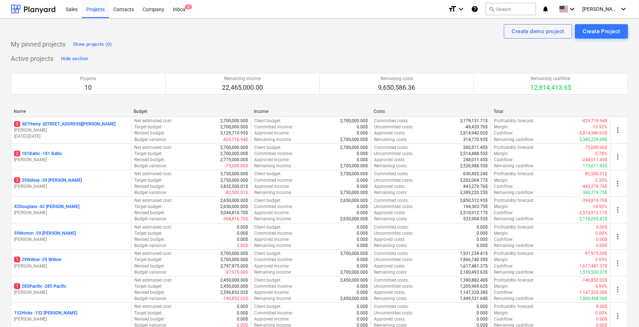
click at [299, 46] on div "My pinned projects Show projects (0)" at bounding box center [319, 45] width 617 height 12
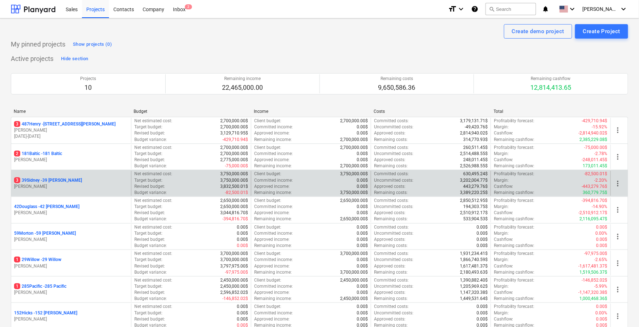
click at [57, 176] on div "3 39Sidney - 39 [PERSON_NAME]" at bounding box center [71, 183] width 120 height 25
click at [51, 181] on p "3 39Sidney - 39 [PERSON_NAME]" at bounding box center [48, 180] width 68 height 6
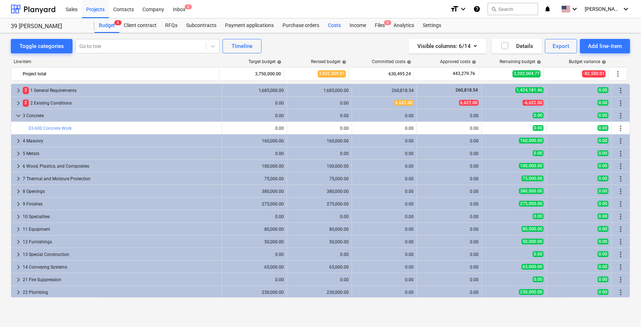
click at [328, 30] on div "Costs" at bounding box center [335, 25] width 22 height 14
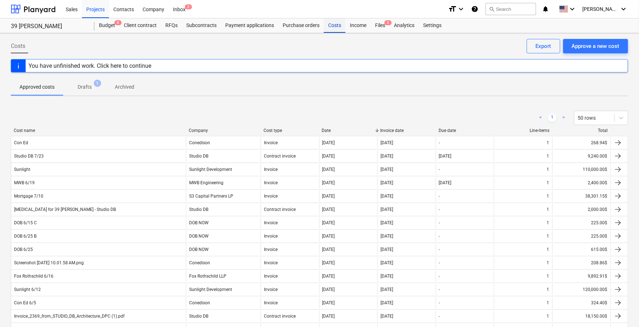
click at [328, 26] on div "Costs" at bounding box center [335, 25] width 22 height 14
click at [609, 44] on div "Approve a new cost" at bounding box center [595, 45] width 48 height 9
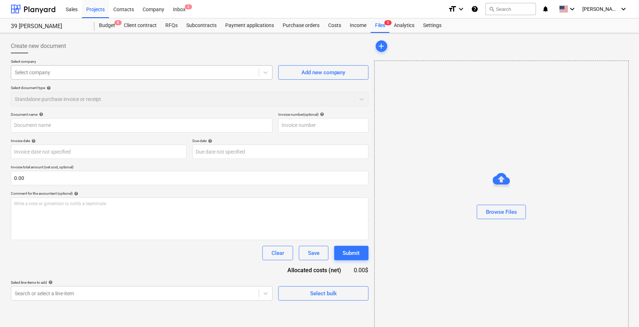
click at [250, 74] on div at bounding box center [135, 72] width 240 height 7
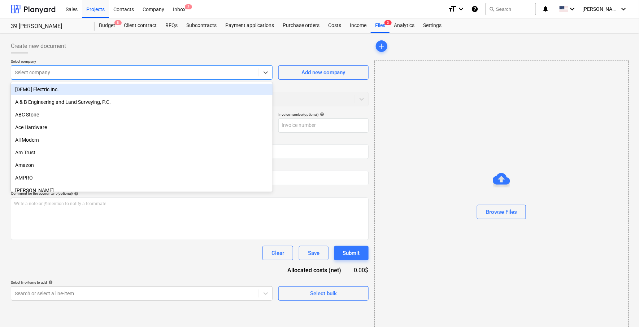
type input "m"
type input "s3"
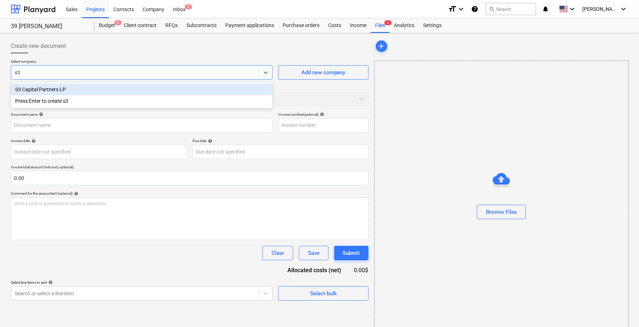
click at [209, 91] on div "S3 Capital Partners LP" at bounding box center [142, 90] width 262 height 12
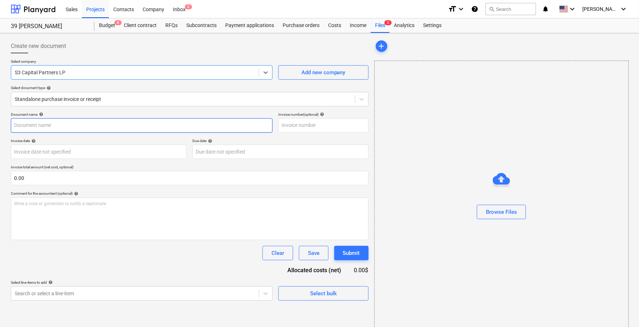
click at [185, 132] on input "text" at bounding box center [142, 125] width 262 height 14
type input "Mortgage 8/1"
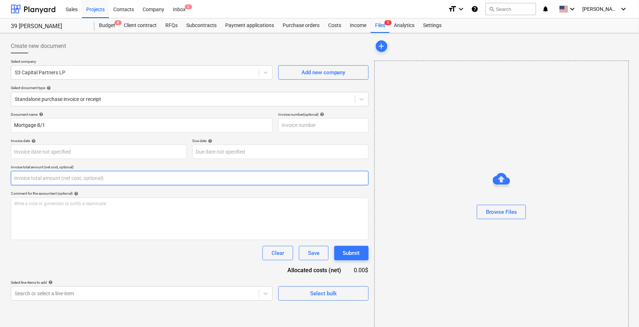
click at [144, 182] on input "text" at bounding box center [190, 178] width 358 height 14
paste input "40,099.15"
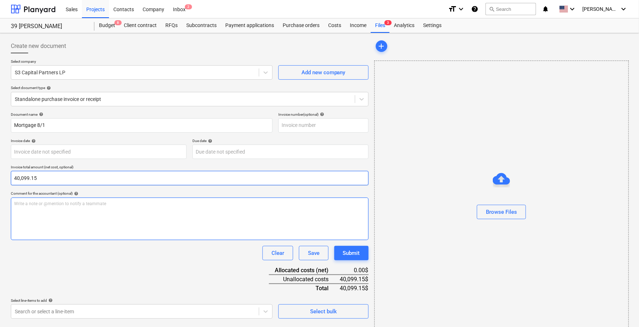
type input "40,099.15"
click at [135, 214] on div "Write a note or @mention to notify a teammate [PERSON_NAME]" at bounding box center [190, 219] width 358 height 43
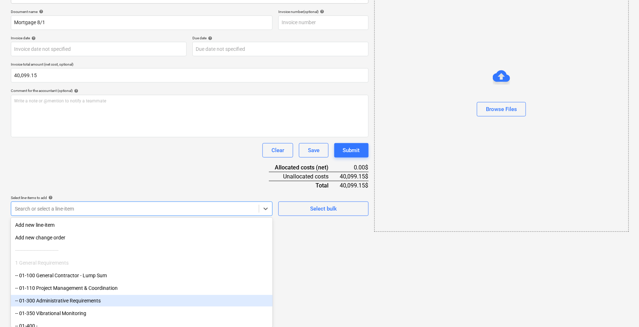
click at [116, 224] on body "Sales Projects Contacts Company Inbox 2 format_size keyboard_arrow_down help se…" at bounding box center [319, 60] width 639 height 327
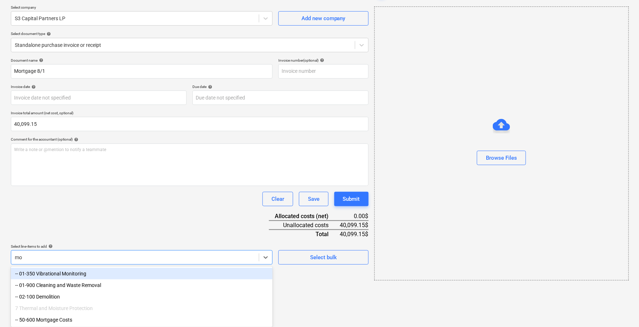
scroll to position [13, 0]
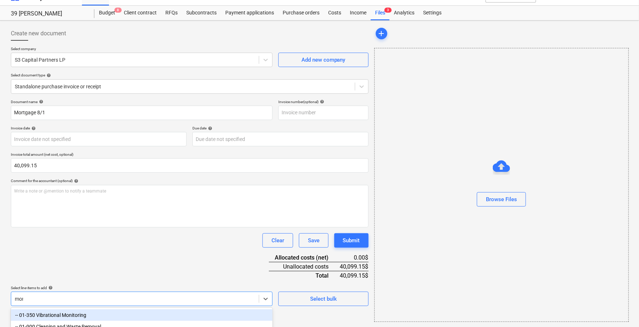
type input "mortg"
click at [108, 311] on div "-- 50-600 Mortgage Costs" at bounding box center [142, 316] width 262 height 12
click at [122, 267] on div "Document name help Mortgage 8/1 Invoice number (optional) help Invoice date hel…" at bounding box center [190, 227] width 358 height 254
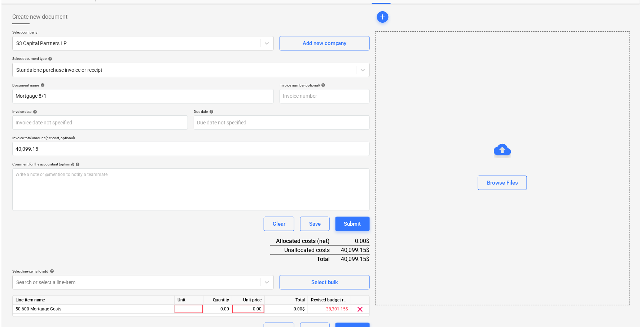
scroll to position [31, 0]
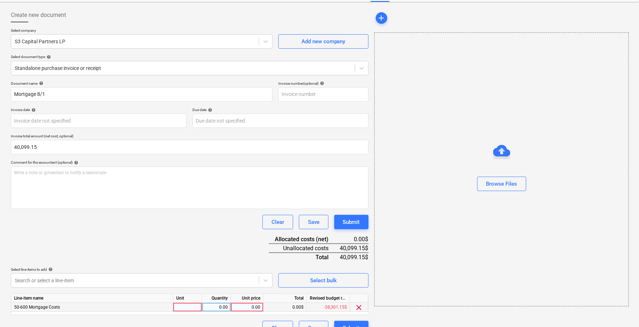
click at [255, 311] on div "0.00" at bounding box center [247, 307] width 26 height 9
type input "40,099.15"
click at [184, 306] on div at bounding box center [187, 307] width 29 height 9
click at [201, 229] on div "Document name help Mortgage 8/1 Invoice number (optional) help Invoice date hel…" at bounding box center [190, 208] width 358 height 254
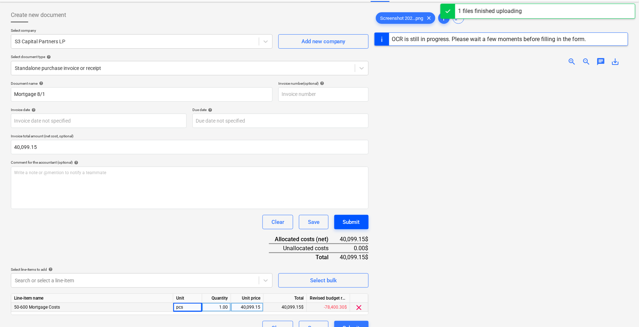
click at [362, 223] on button "Submit" at bounding box center [351, 222] width 34 height 14
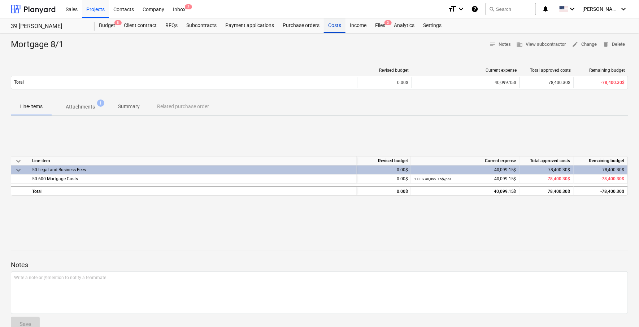
click at [324, 25] on div "Costs" at bounding box center [335, 25] width 22 height 14
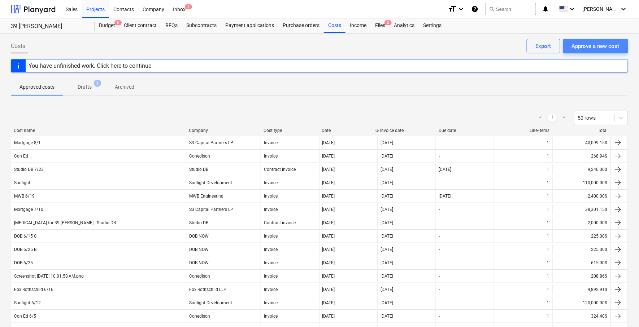
click at [605, 44] on div "Approve a new cost" at bounding box center [595, 45] width 48 height 9
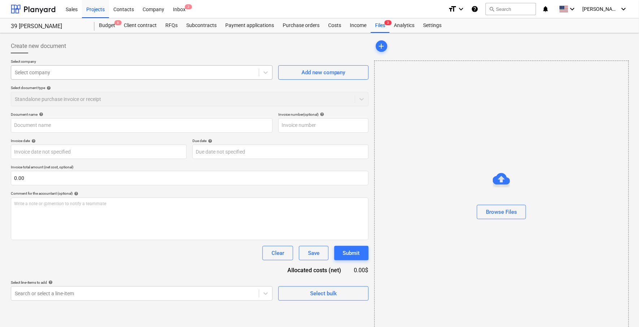
click at [173, 71] on div at bounding box center [135, 72] width 240 height 7
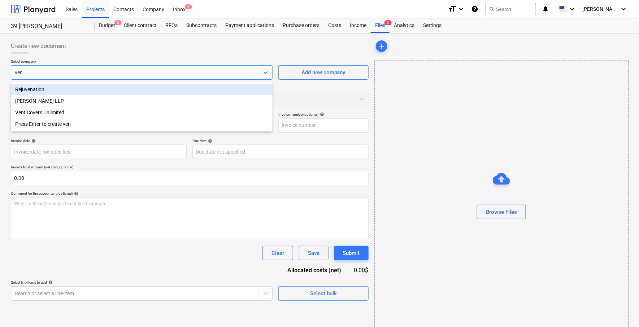
type input "vena"
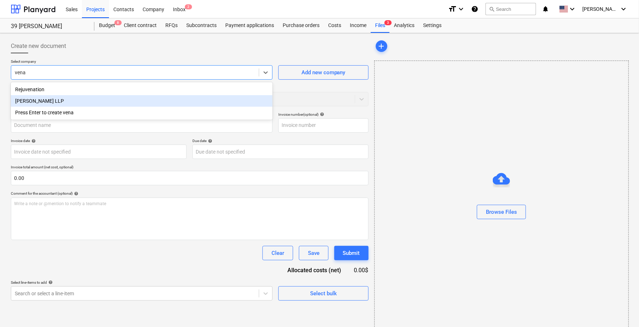
click at [155, 97] on div "[PERSON_NAME] LLP" at bounding box center [142, 101] width 262 height 12
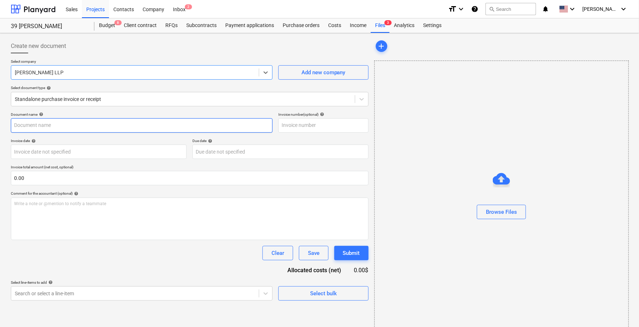
click at [126, 126] on input "text" at bounding box center [142, 125] width 262 height 14
type input "[PERSON_NAME] 8/14"
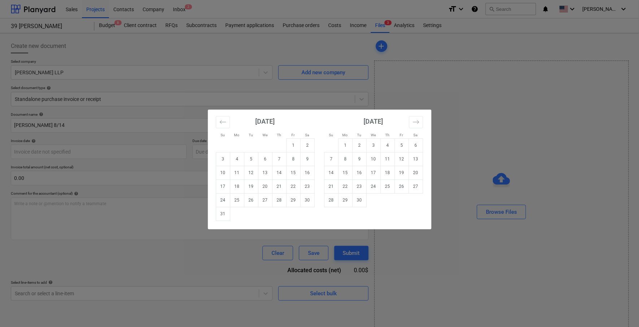
click at [88, 162] on div "Su Mo Tu We Th Fr Sa Su Mo Tu We Th Fr Sa [DATE] 1 2 3 4 5 6 7 8 9 10 11 12 13 …" at bounding box center [319, 163] width 639 height 327
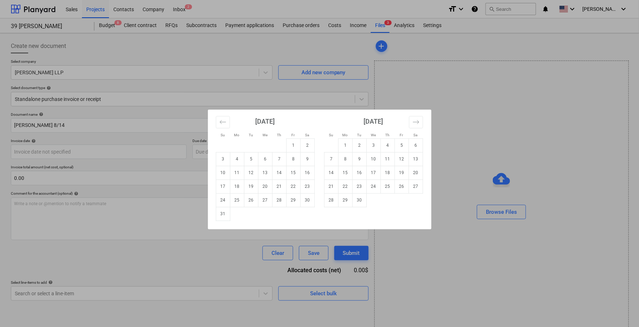
click at [81, 177] on div "Su Mo Tu We Th Fr Sa Su Mo Tu We Th Fr Sa [DATE] 1 2 3 4 5 6 7 8 9 10 11 12 13 …" at bounding box center [319, 163] width 639 height 327
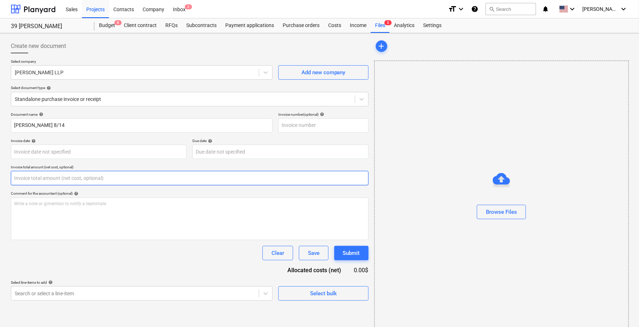
click at [81, 177] on input "text" at bounding box center [190, 178] width 358 height 14
paste input "5405.04"
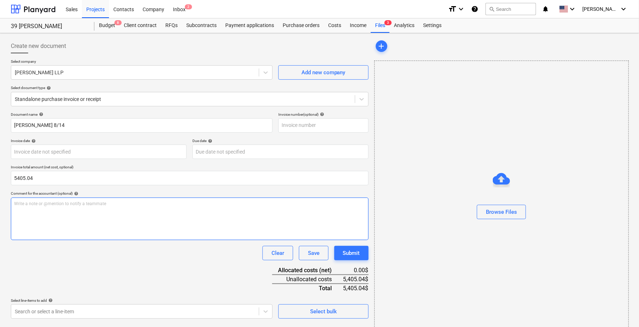
type input "5,405.04"
click at [84, 212] on div "Write a note or @mention to notify a teammate [PERSON_NAME]" at bounding box center [190, 219] width 358 height 43
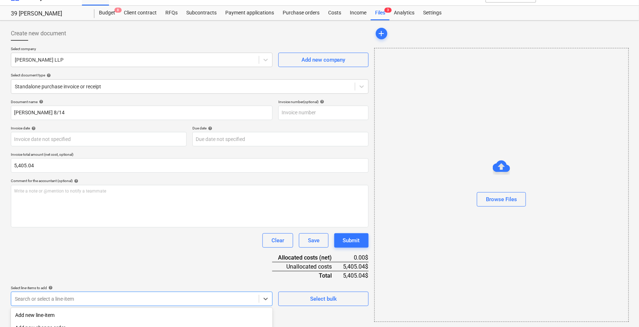
click at [91, 297] on body "Sales Projects Contacts Company Inbox 2 format_size keyboard_arrow_down help se…" at bounding box center [319, 150] width 639 height 327
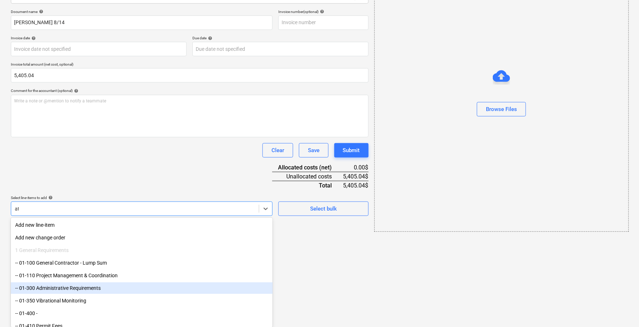
type input "att"
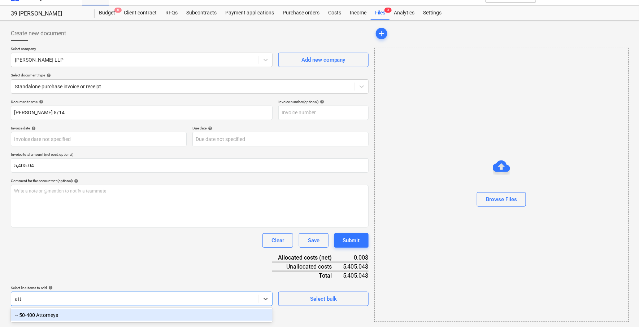
click at [91, 318] on div "-- 50-400 Attorneys" at bounding box center [142, 316] width 262 height 12
click at [105, 273] on div "Document name help [PERSON_NAME] 8/14 Invoice number (optional) help Invoice da…" at bounding box center [190, 227] width 358 height 254
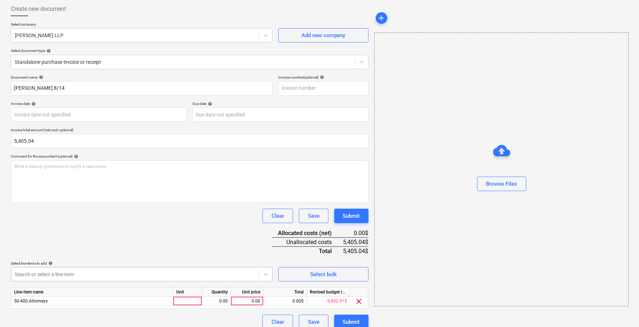
scroll to position [41, 0]
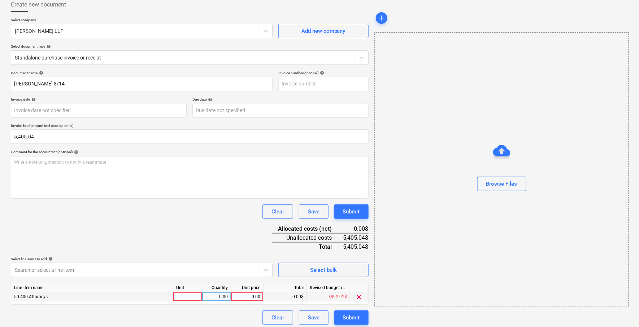
click at [260, 297] on div "0.00" at bounding box center [247, 297] width 32 height 9
type input "5405.04"
click at [223, 224] on div "Document name help [PERSON_NAME] 8/14 Invoice number (optional) help Invoice da…" at bounding box center [190, 198] width 358 height 254
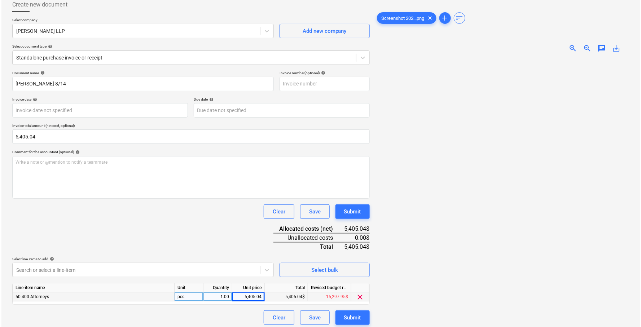
scroll to position [29, 0]
click at [366, 314] on button "Submit" at bounding box center [351, 318] width 34 height 14
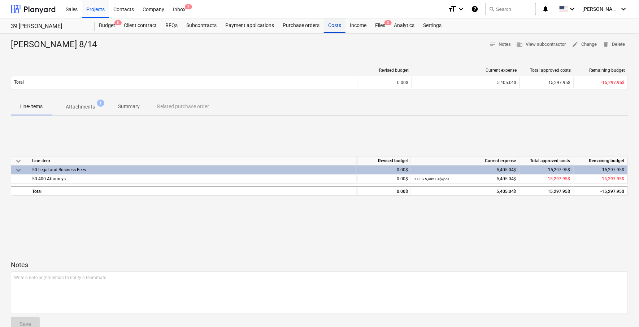
click at [335, 21] on div "Costs" at bounding box center [335, 25] width 22 height 14
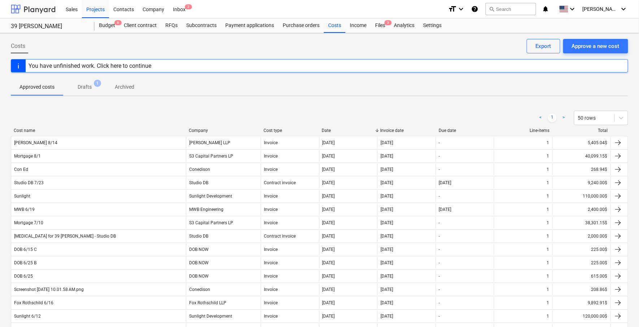
click at [46, 11] on div at bounding box center [33, 9] width 45 height 18
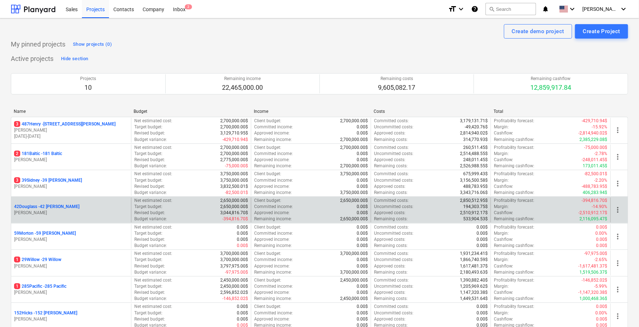
click at [58, 204] on p "42Douglass - 42 [PERSON_NAME]" at bounding box center [46, 207] width 65 height 6
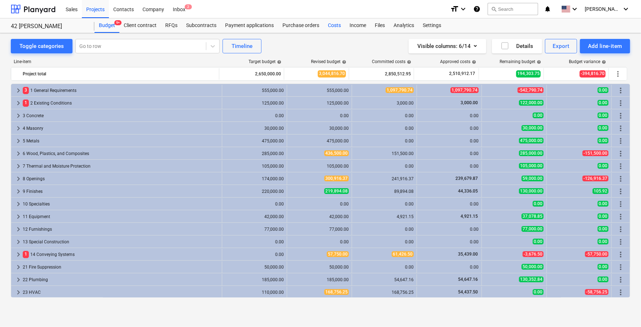
click at [338, 27] on div "Costs" at bounding box center [335, 25] width 22 height 14
